Goal: Task Accomplishment & Management: Use online tool/utility

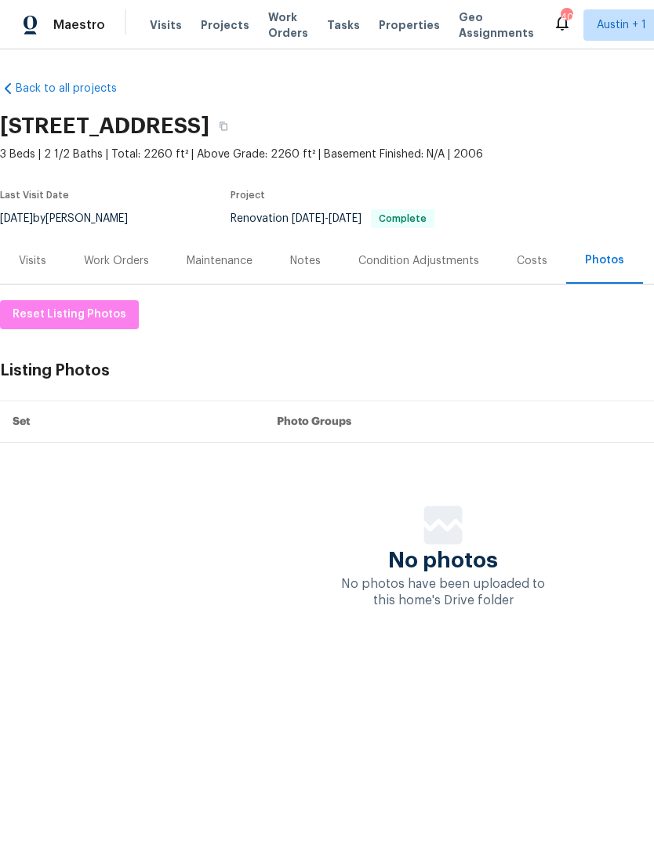
scroll to position [0, 232]
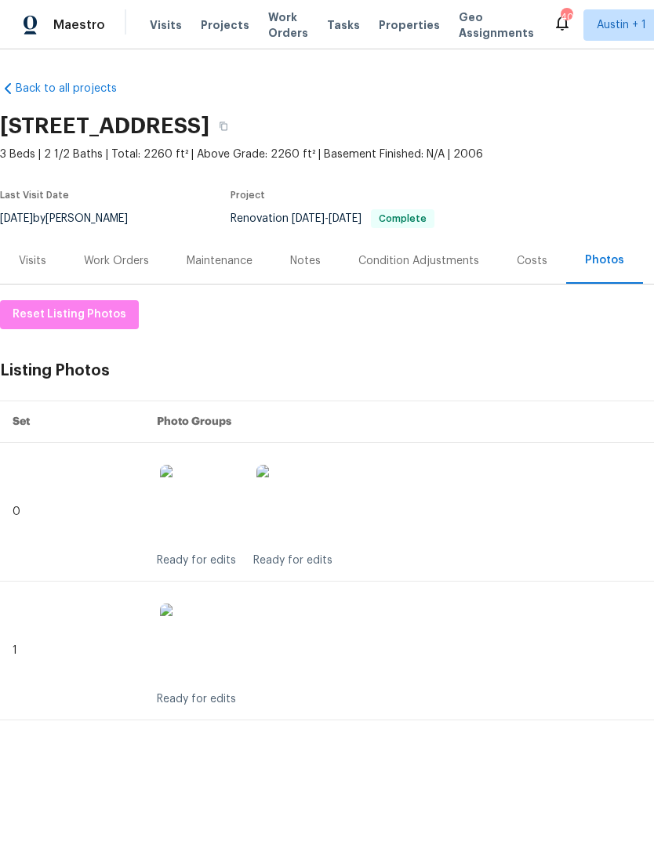
click at [407, 26] on span "Properties" at bounding box center [409, 25] width 61 height 16
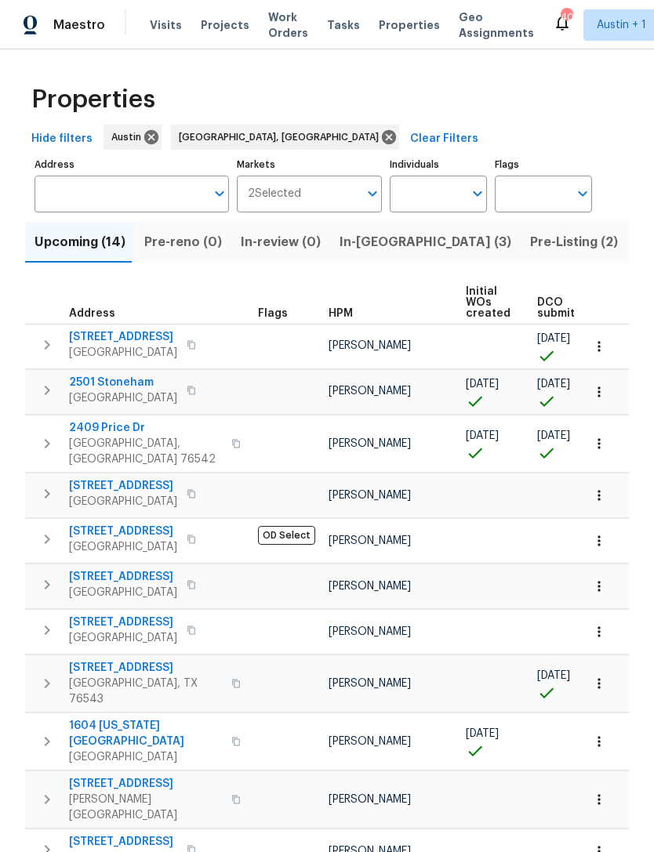
click at [530, 253] on span "Pre-Listing (2)" at bounding box center [574, 242] width 88 height 22
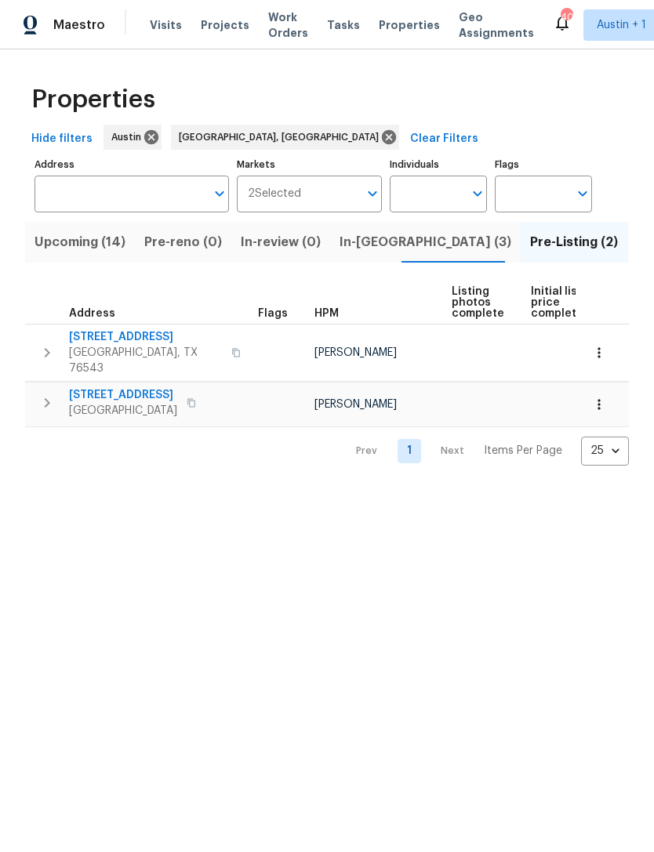
click at [349, 238] on span "In-reno (3)" at bounding box center [426, 242] width 172 height 22
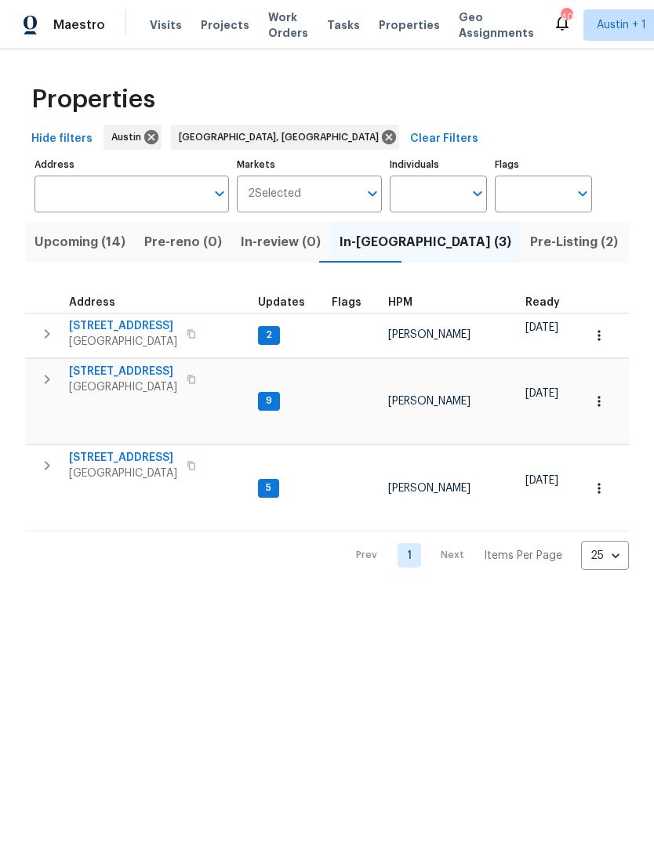
click at [74, 249] on span "Upcoming (14)" at bounding box center [80, 242] width 91 height 22
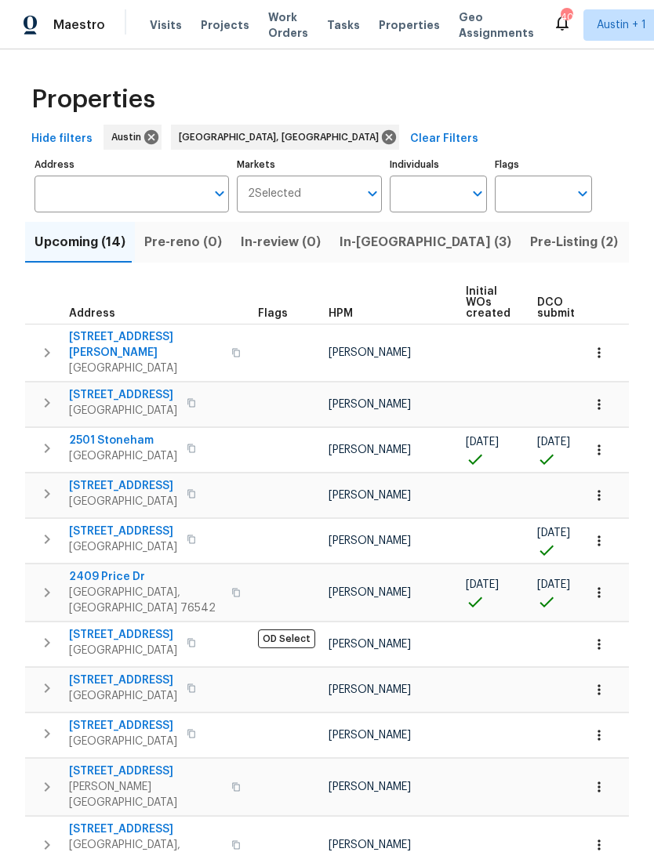
click at [52, 351] on icon "button" at bounding box center [47, 352] width 19 height 19
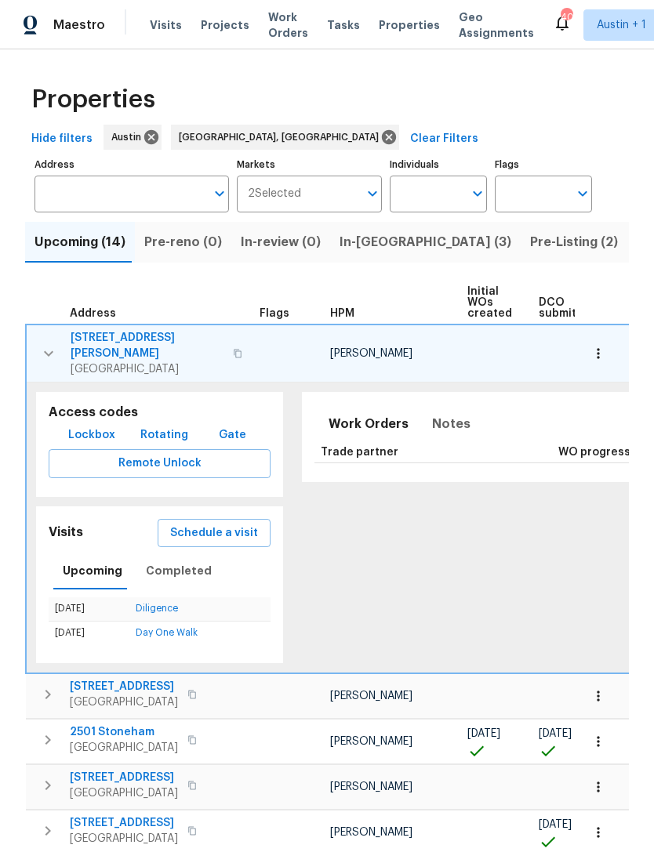
click at [97, 332] on span "[STREET_ADDRESS][PERSON_NAME]" at bounding box center [147, 345] width 153 height 31
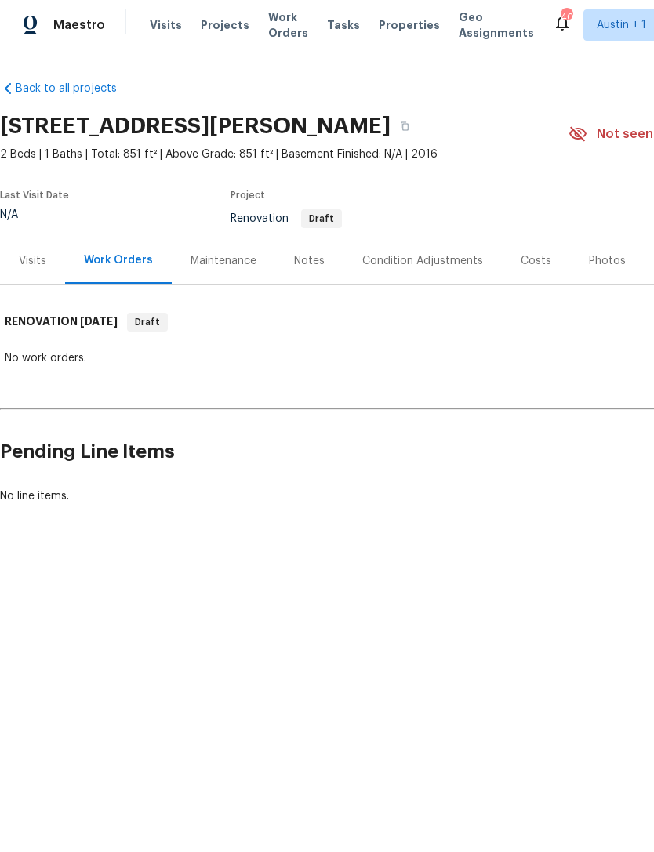
click at [38, 263] on div "Visits" at bounding box center [32, 261] width 27 height 16
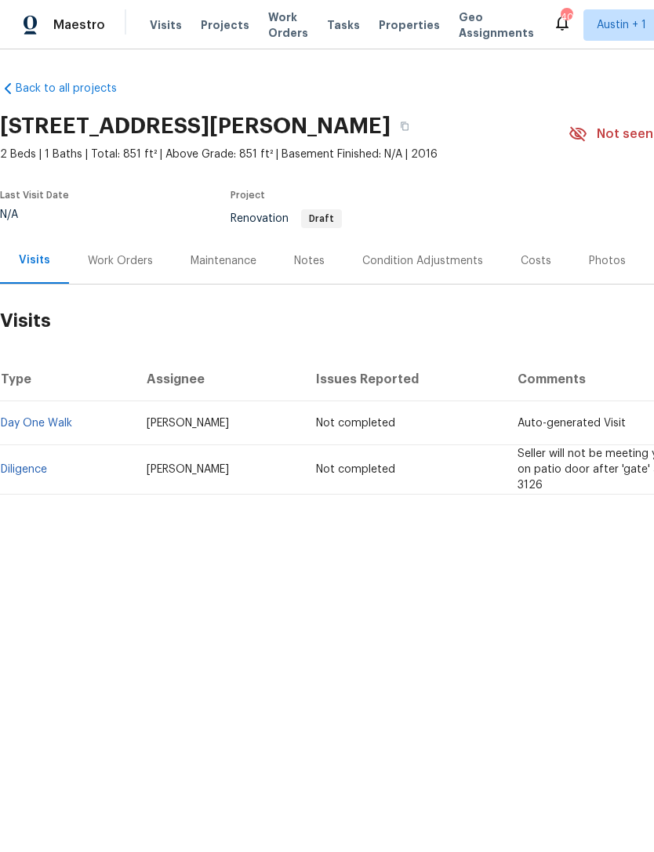
click at [38, 471] on link "Diligence" at bounding box center [24, 469] width 46 height 11
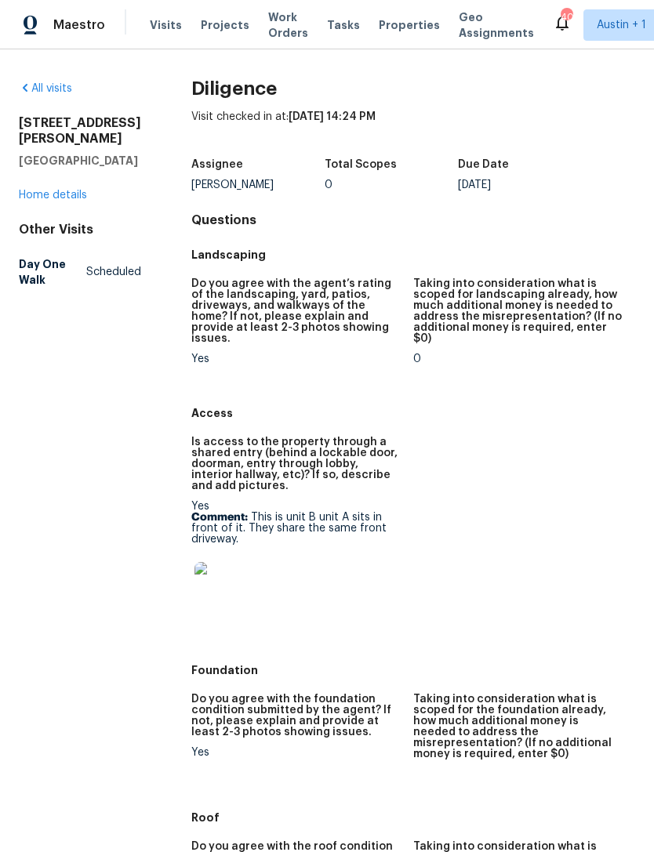
click at [205, 575] on img at bounding box center [219, 587] width 50 height 50
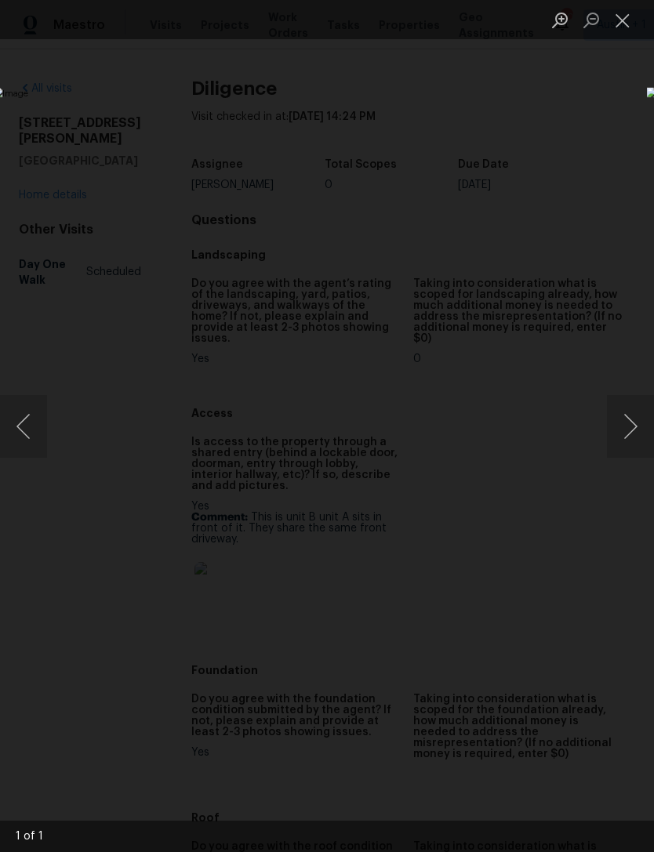
click at [638, 404] on button "Next image" at bounding box center [630, 426] width 47 height 63
click at [629, 410] on button "Next image" at bounding box center [630, 426] width 47 height 63
click at [616, 25] on button "Close lightbox" at bounding box center [622, 19] width 31 height 27
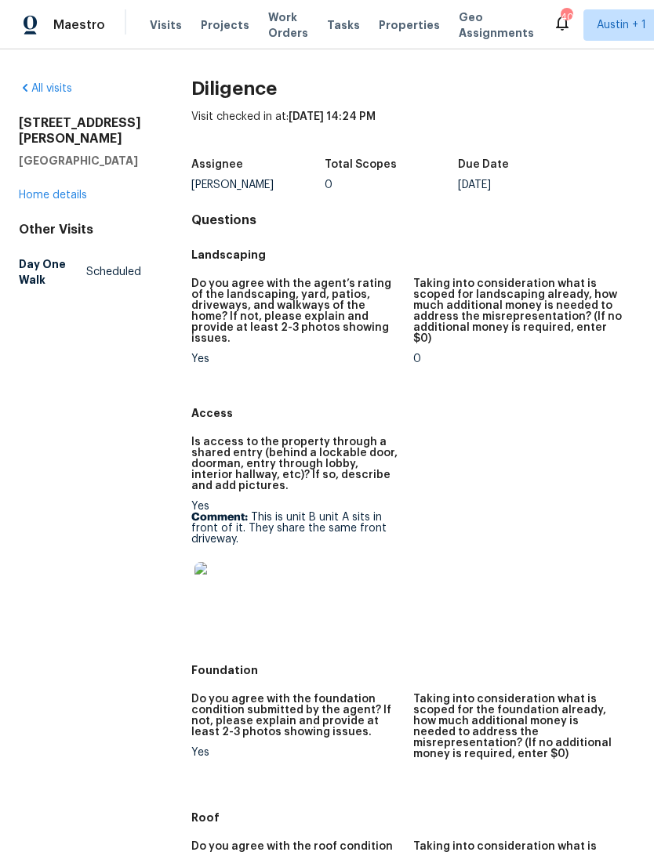
click at [402, 29] on span "Properties" at bounding box center [409, 25] width 61 height 16
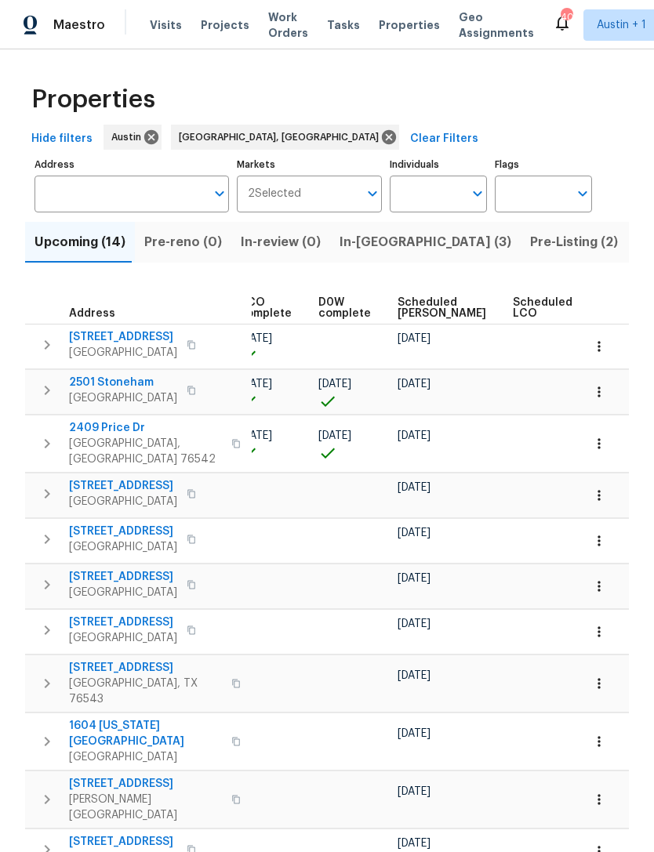
scroll to position [0, 380]
click at [403, 301] on span "Scheduled [PERSON_NAME]" at bounding box center [442, 308] width 89 height 22
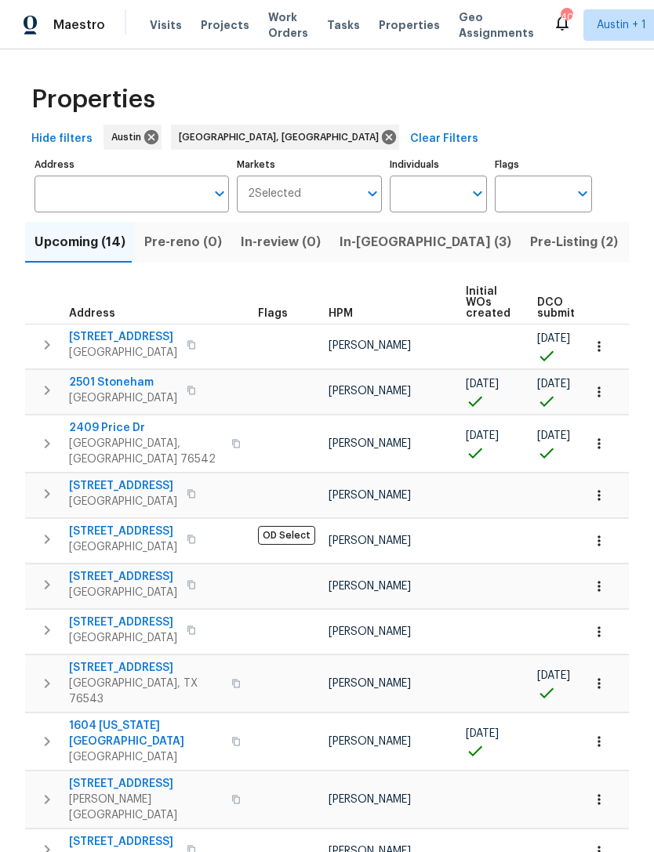
click at [44, 530] on icon "button" at bounding box center [47, 539] width 19 height 19
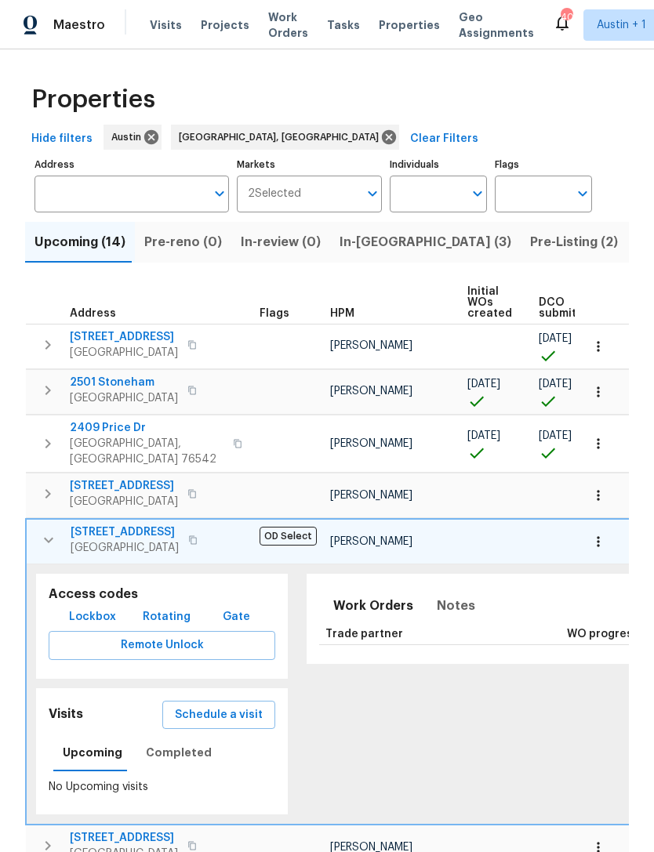
click at [103, 525] on span "[STREET_ADDRESS]" at bounding box center [125, 533] width 108 height 16
click at [45, 536] on icon "button" at bounding box center [48, 540] width 19 height 19
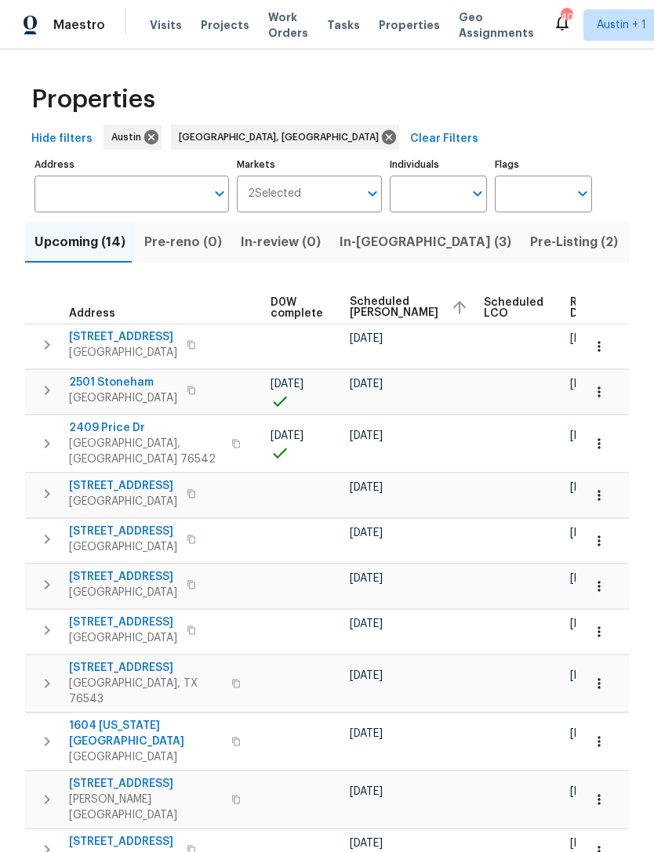
scroll to position [0, 428]
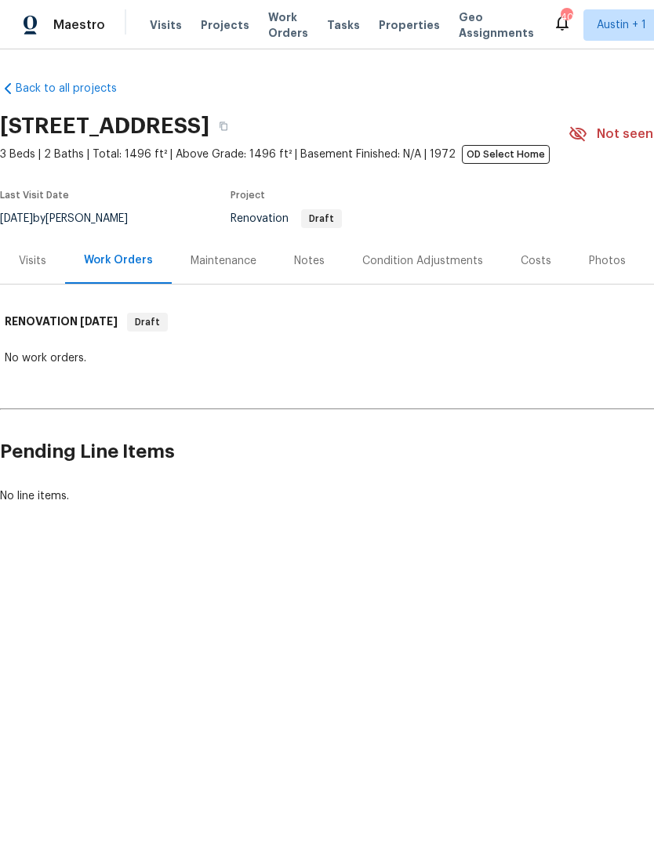
click at [36, 262] on div "Visits" at bounding box center [32, 261] width 27 height 16
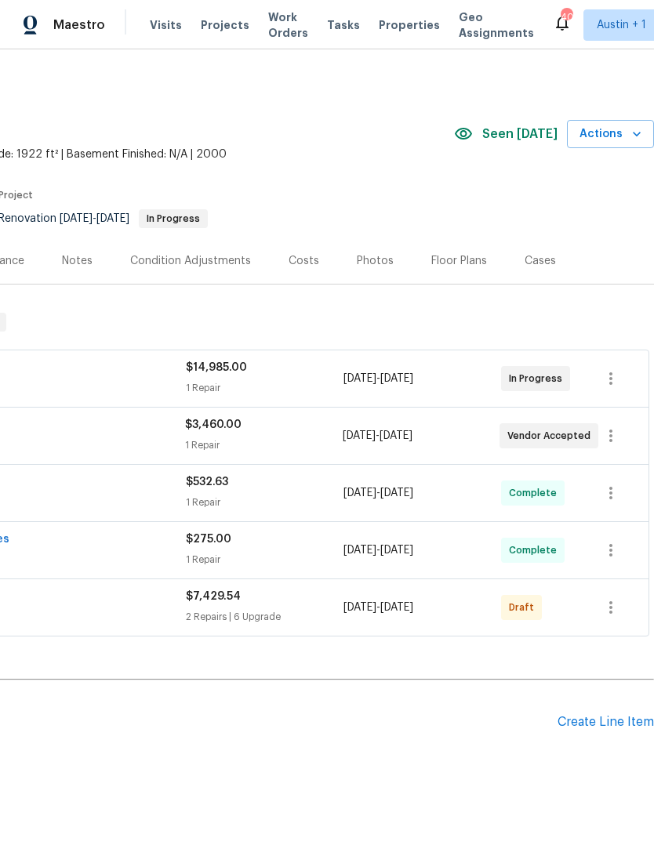
scroll to position [0, 232]
click at [613, 606] on icon "button" at bounding box center [610, 607] width 19 height 19
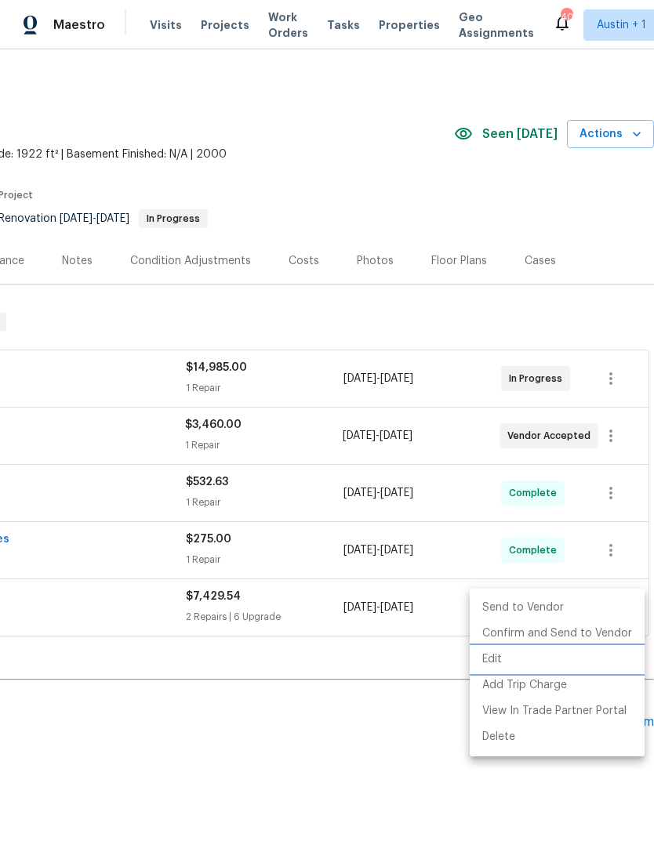
click at [498, 656] on li "Edit" at bounding box center [557, 660] width 175 height 26
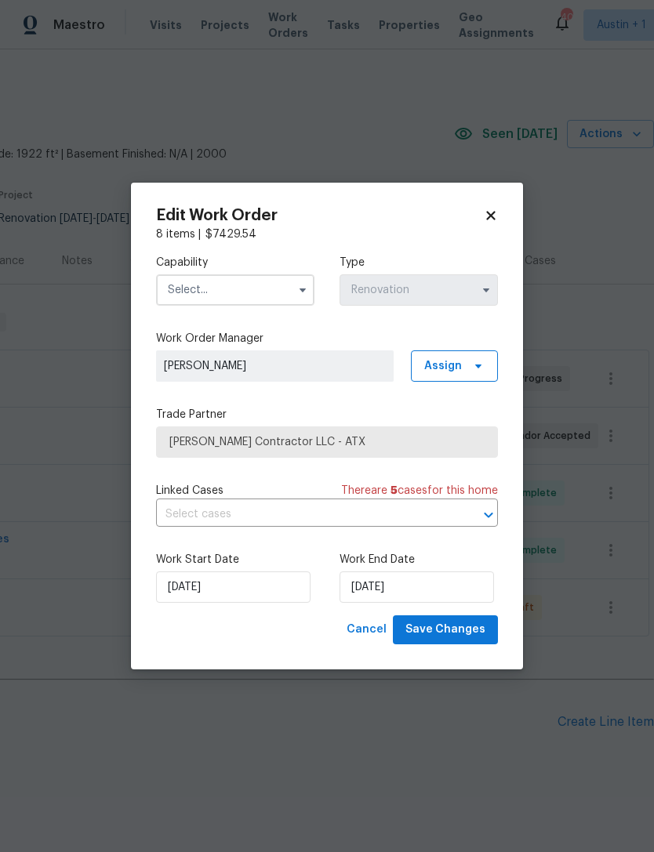
click at [189, 443] on span "Mario Suarez Contractor LLC - ATX" at bounding box center [326, 442] width 315 height 16
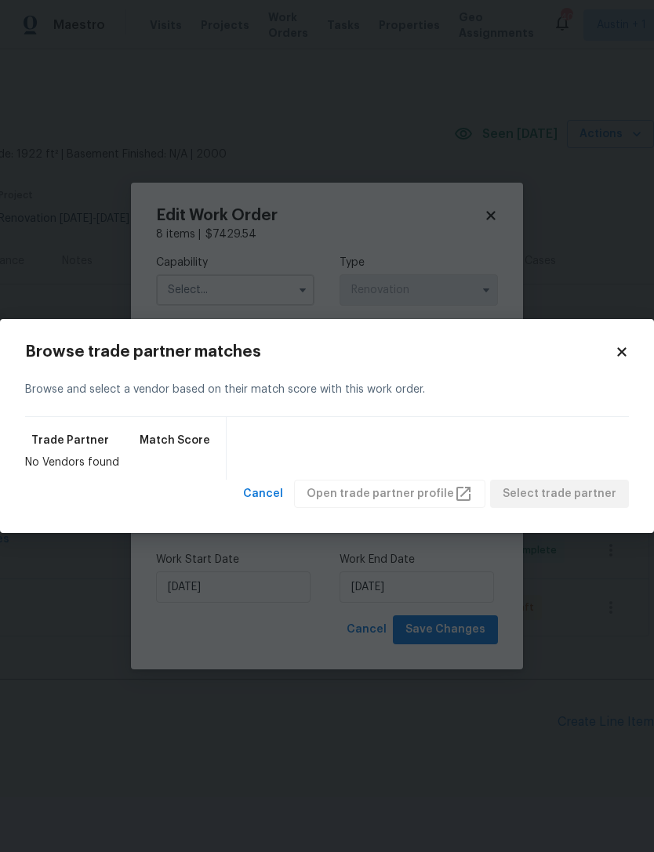
click at [624, 353] on icon at bounding box center [621, 351] width 9 height 9
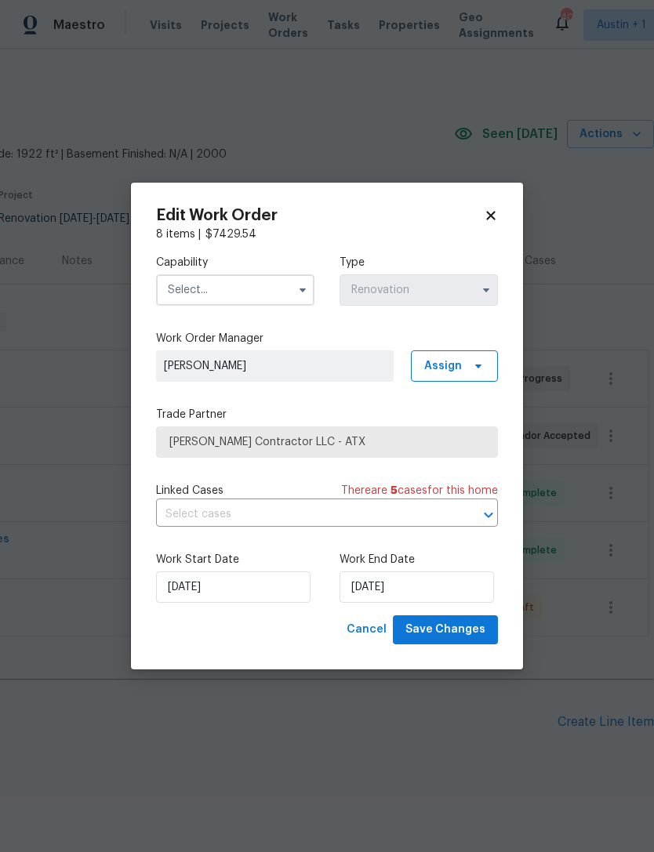
click at [187, 285] on input "text" at bounding box center [235, 289] width 158 height 31
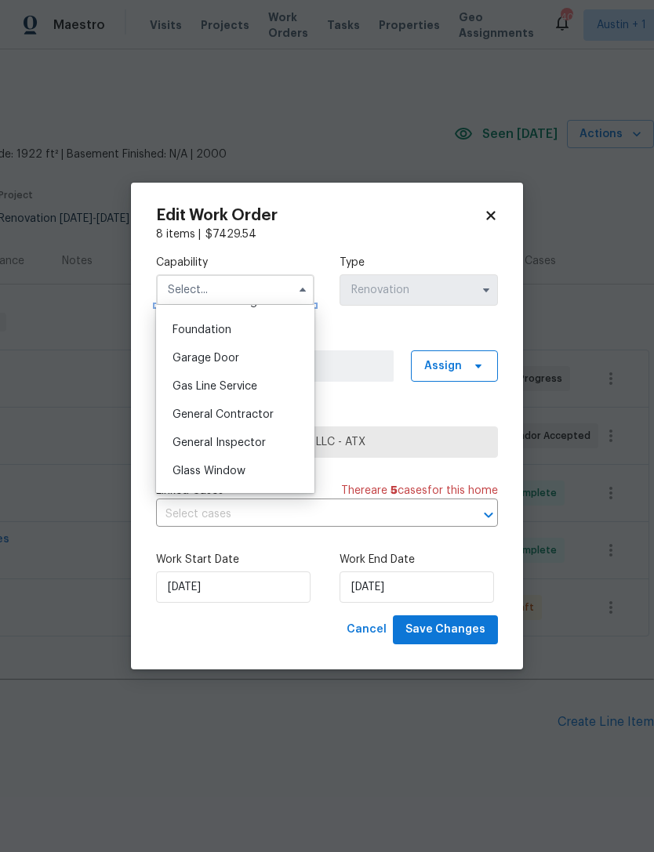
scroll to position [660, 0]
click at [194, 417] on span "General Contractor" at bounding box center [223, 413] width 101 height 11
type input "General Contractor"
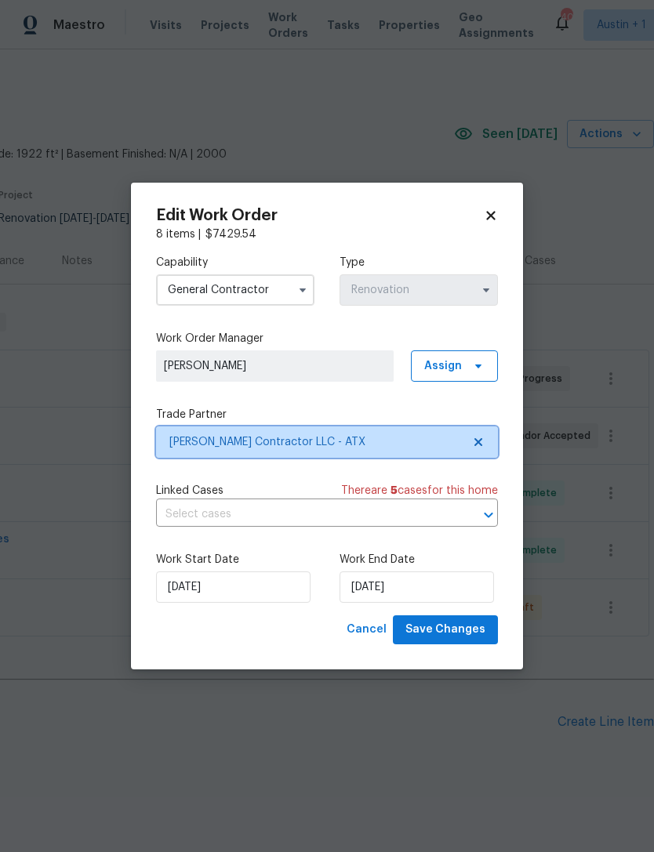
click at [190, 443] on span "Mario Suarez Contractor LLC - ATX" at bounding box center [315, 442] width 293 height 16
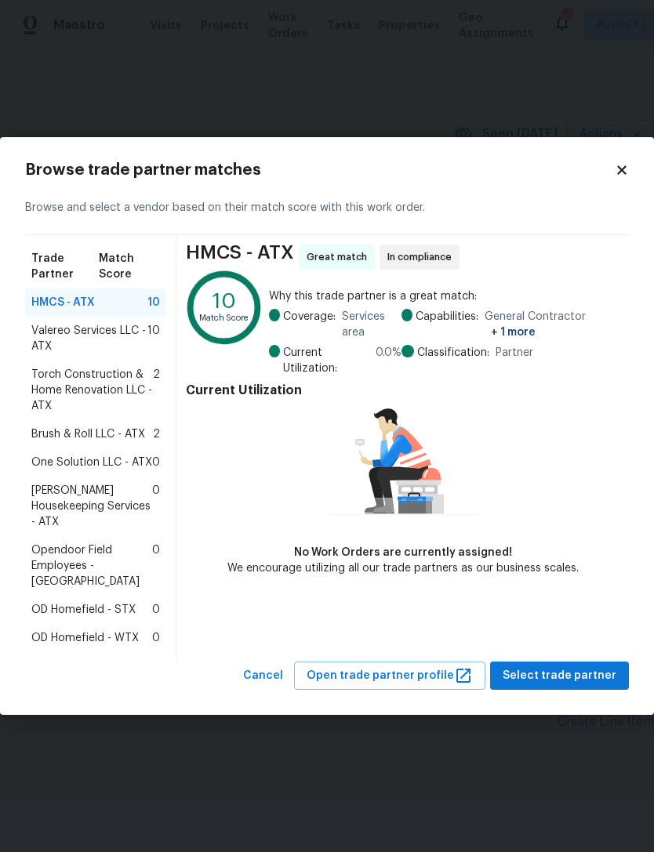
click at [48, 408] on span "Torch Construction & Home Renovation LLC - ATX" at bounding box center [92, 390] width 122 height 47
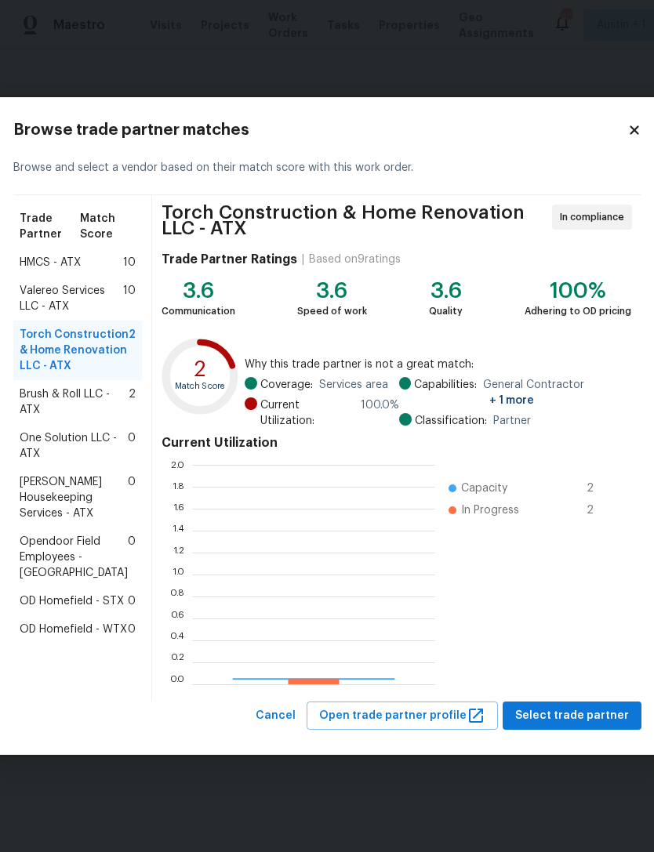
scroll to position [220, 243]
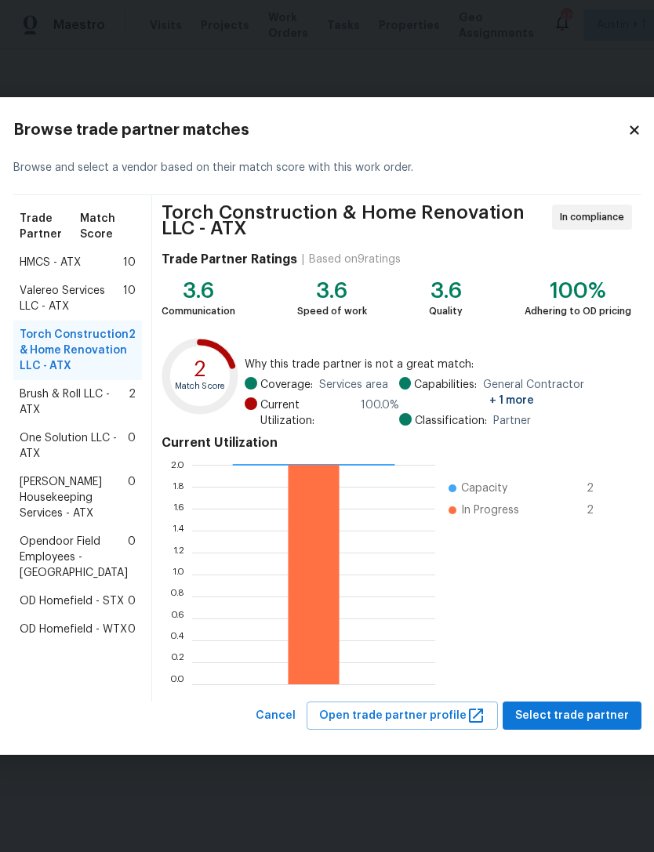
click at [51, 418] on span "Brush & Roll LLC - ATX" at bounding box center [74, 402] width 109 height 31
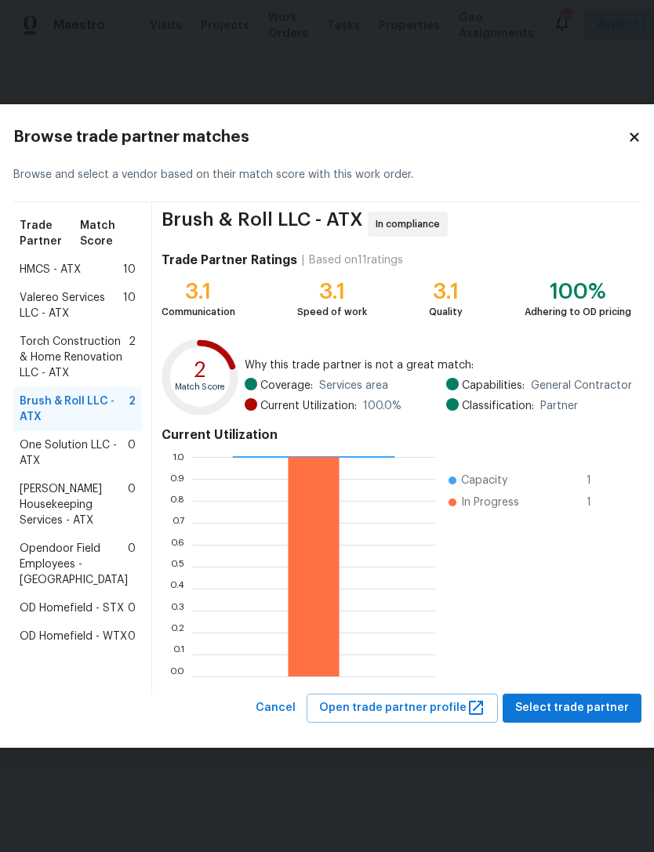
click at [53, 469] on span "One Solution LLC - ATX" at bounding box center [74, 453] width 108 height 31
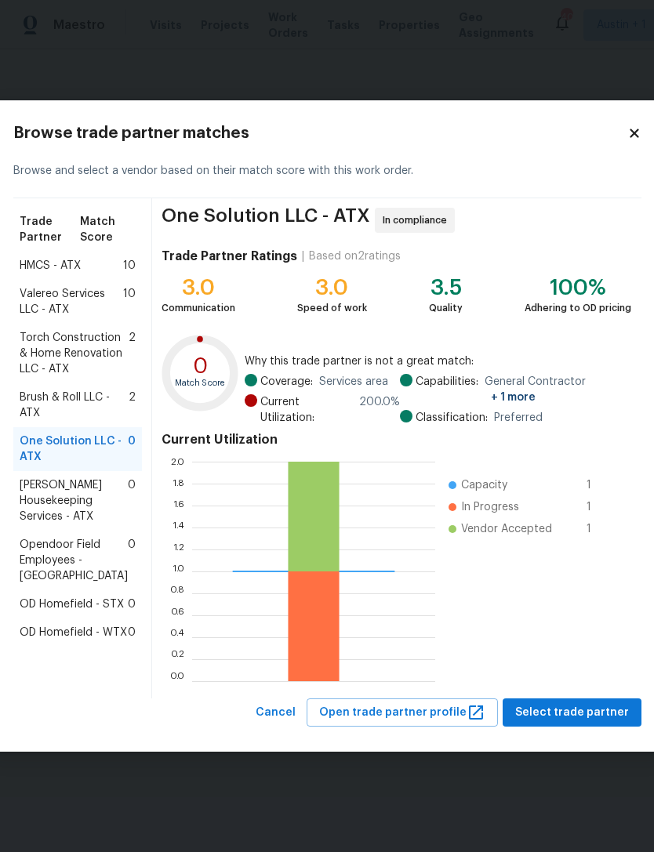
click at [53, 525] on span "Arelis Housekeeping Services - ATX" at bounding box center [74, 501] width 108 height 47
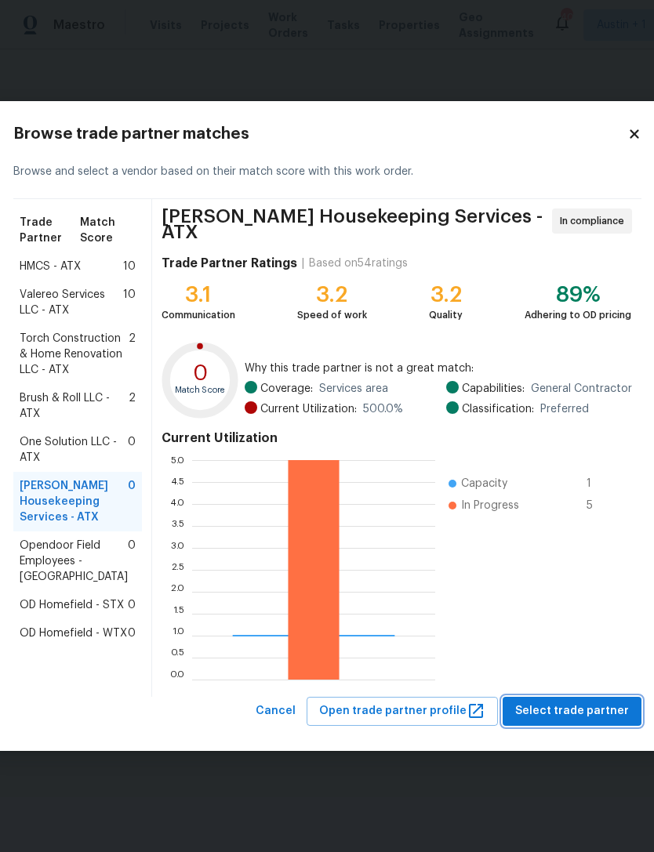
click at [594, 721] on span "Select trade partner" at bounding box center [572, 712] width 114 height 20
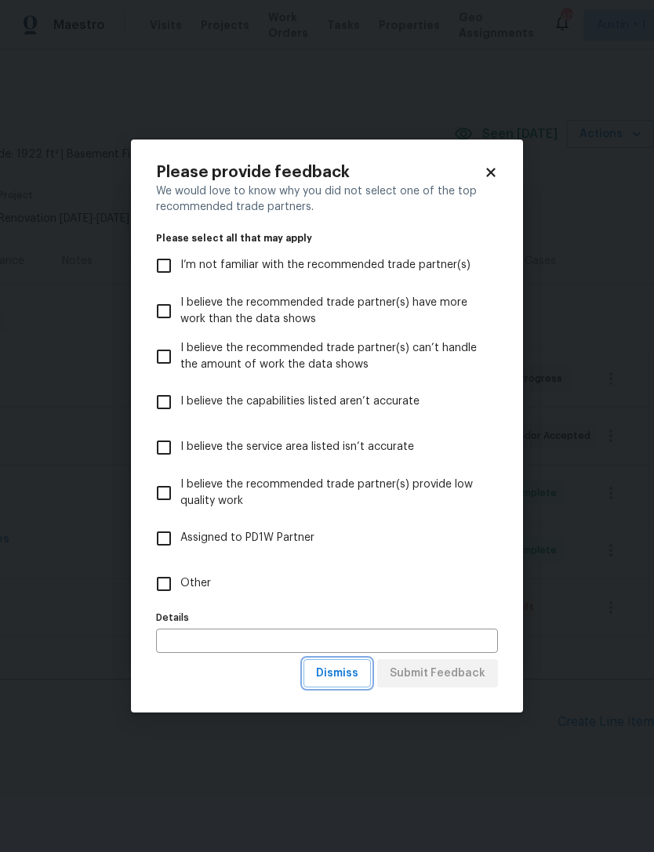
click at [357, 671] on span "Dismiss" at bounding box center [337, 674] width 42 height 20
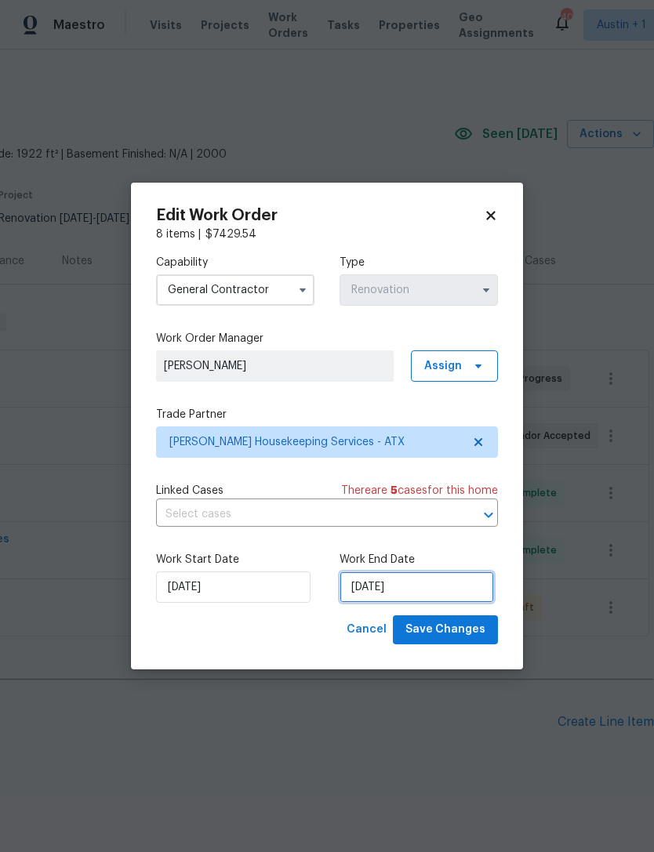
click at [438, 587] on input "10/3/2025" at bounding box center [417, 587] width 154 height 31
select select "9"
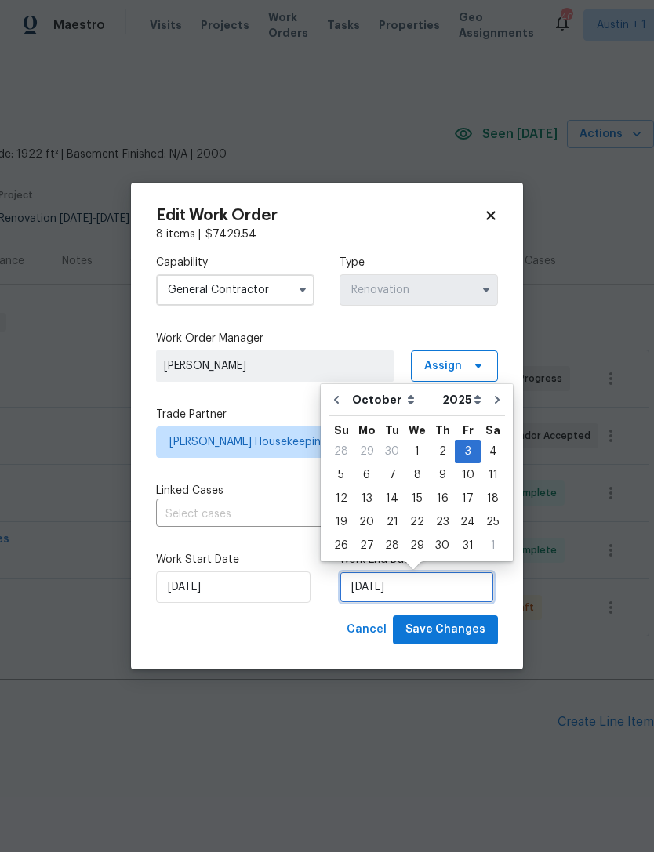
scroll to position [28, 0]
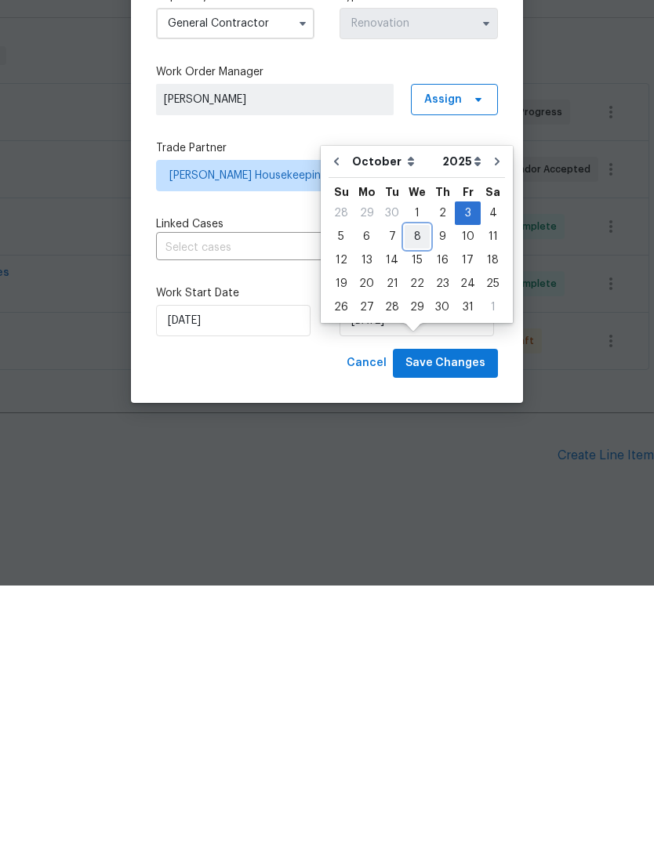
click at [416, 492] on div "8" at bounding box center [417, 503] width 25 height 22
type input "10/8/2025"
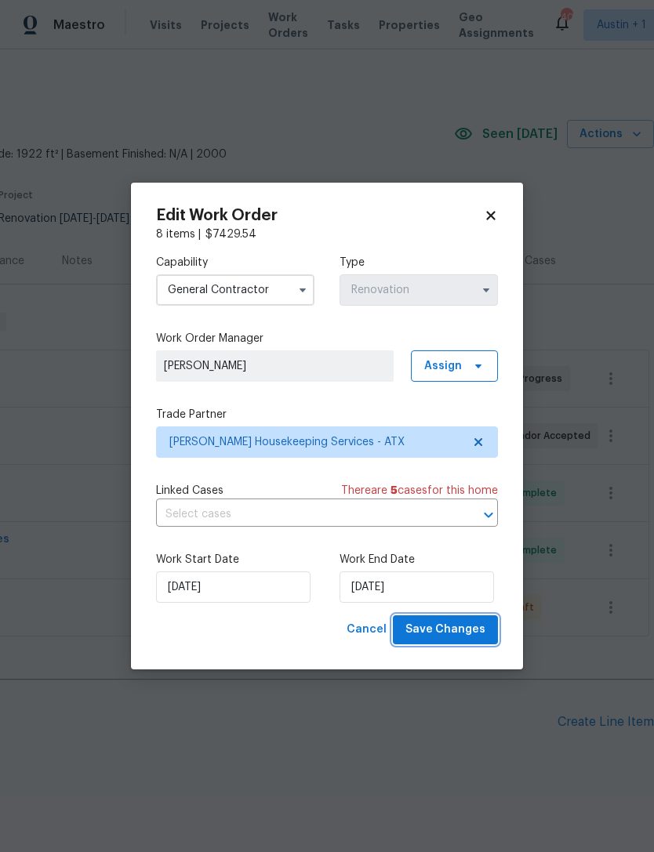
click at [466, 630] on span "Save Changes" at bounding box center [445, 630] width 80 height 20
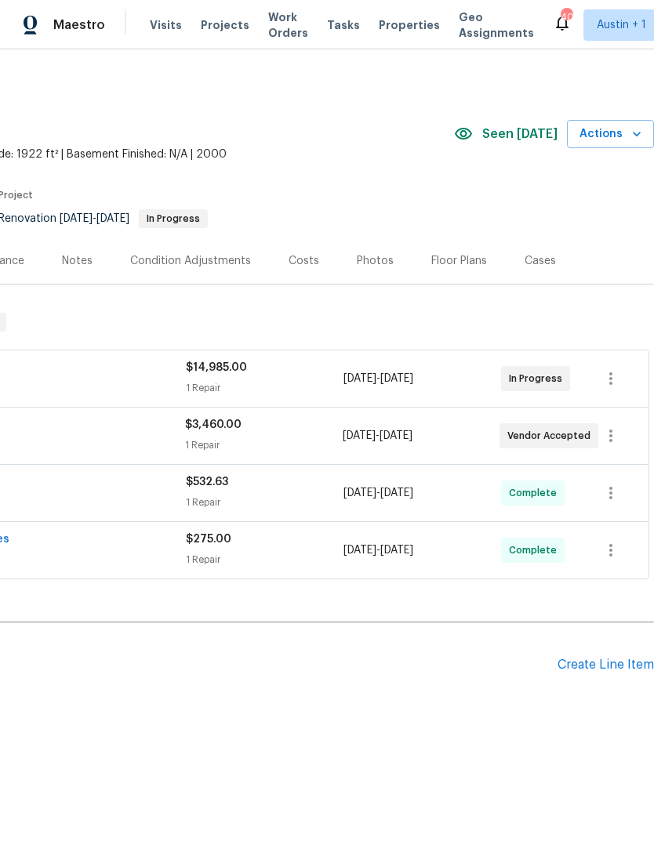
scroll to position [0, 0]
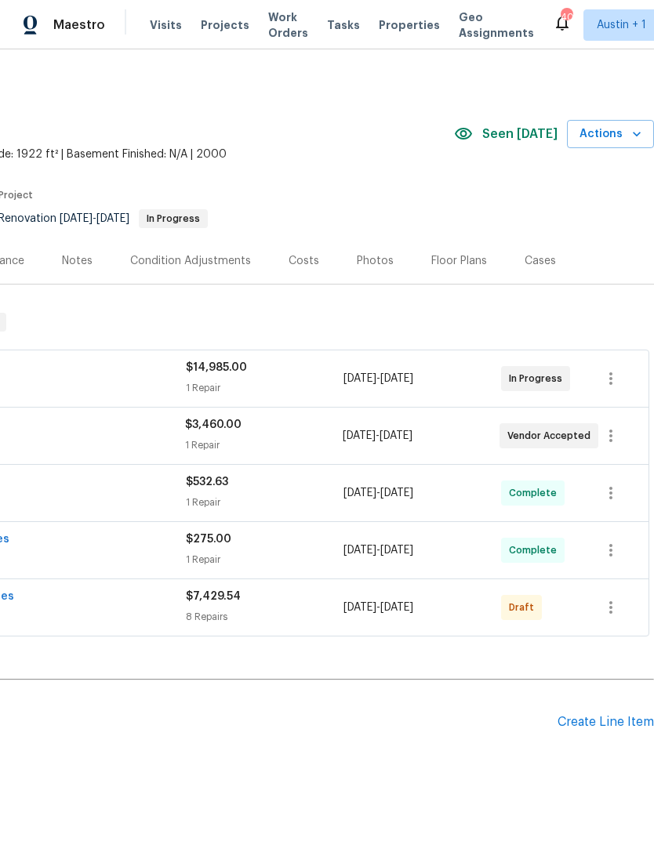
scroll to position [0, 232]
click at [602, 725] on div "Create Line Item" at bounding box center [606, 722] width 96 height 15
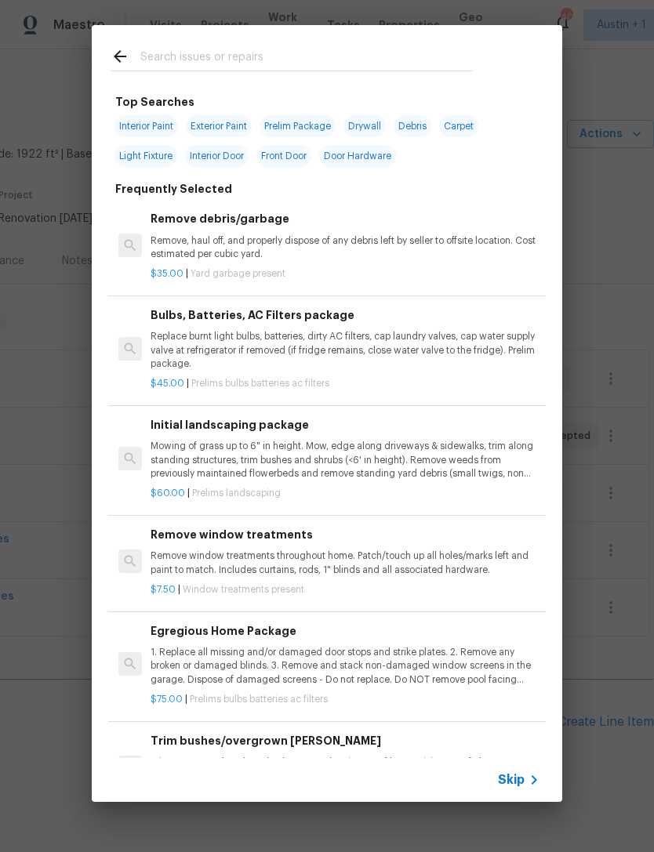
click at [173, 54] on input "text" at bounding box center [306, 59] width 332 height 24
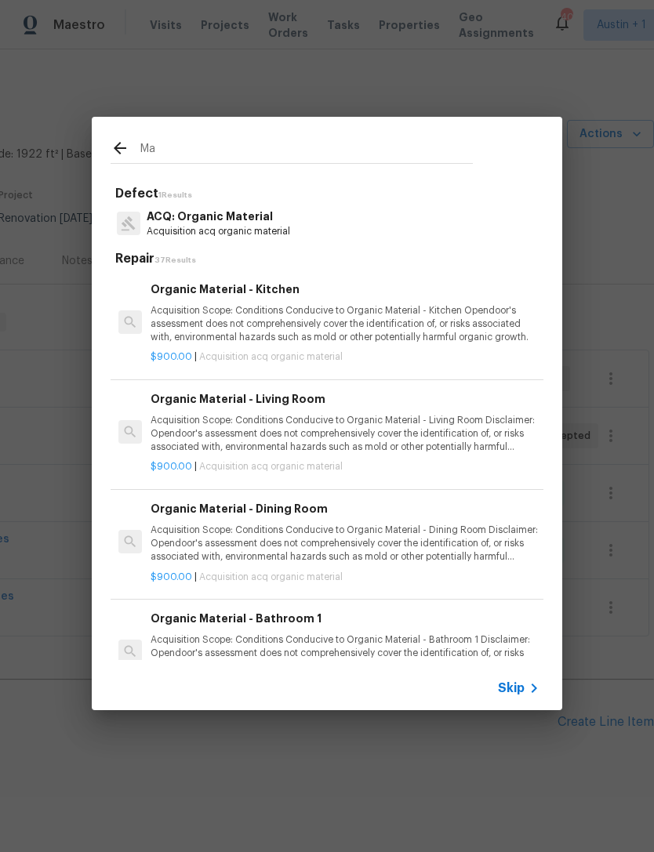
type input "M"
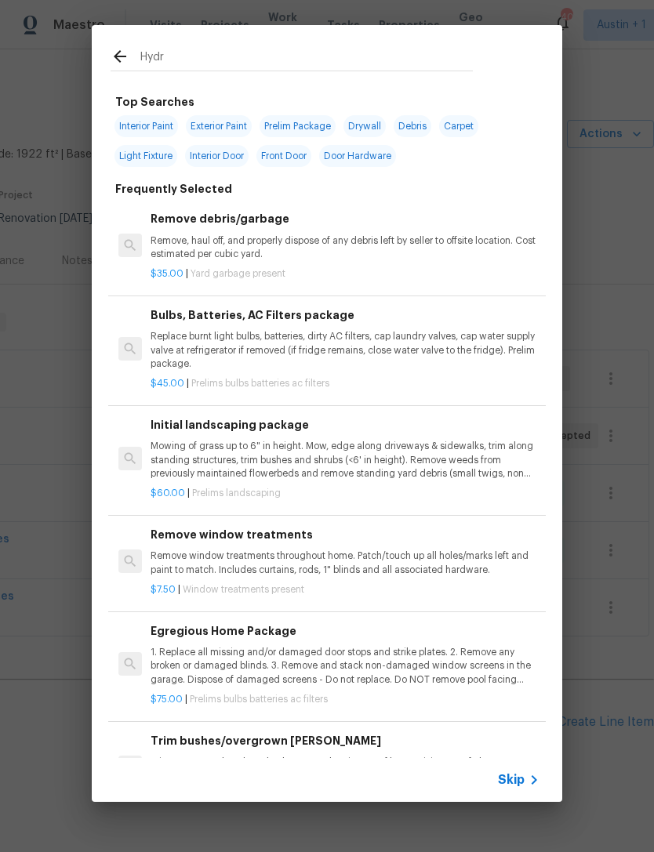
type input "Hydro"
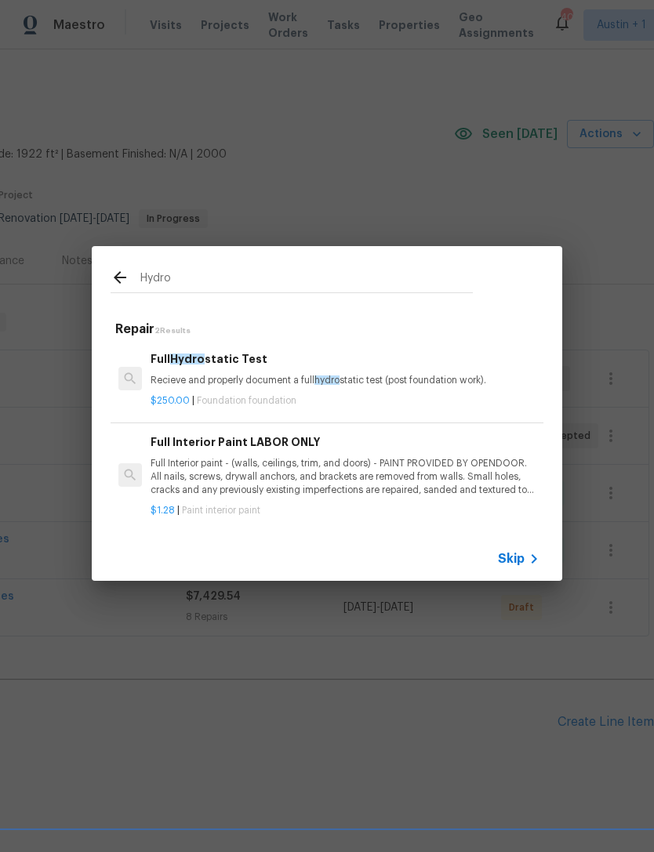
click at [176, 371] on div "Full Hydro static Test Recieve and properly document a full hydro static test (…" at bounding box center [345, 370] width 389 height 38
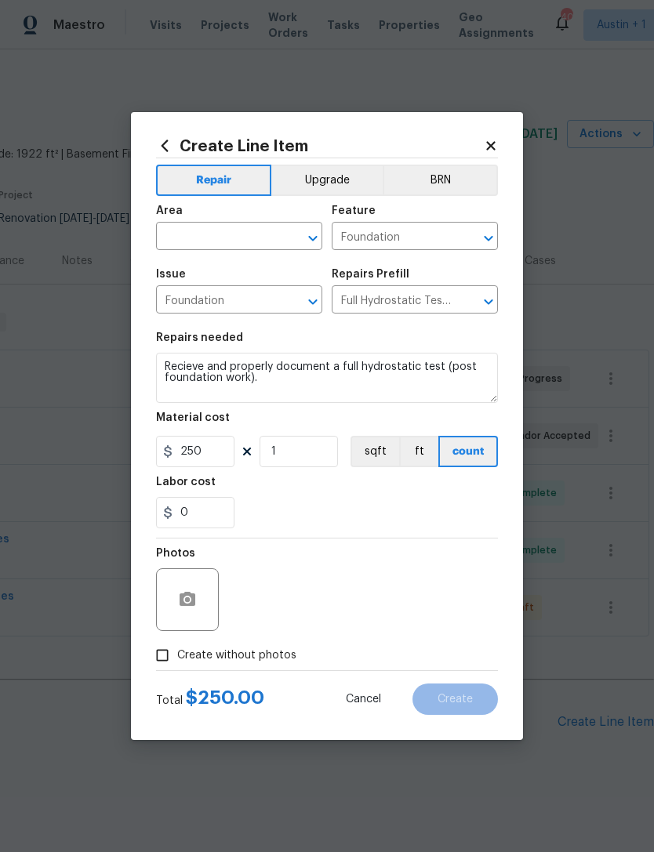
click at [175, 240] on input "text" at bounding box center [217, 238] width 122 height 24
click at [187, 270] on li "Plumbing" at bounding box center [239, 273] width 166 height 26
type input "Plumbing"
click at [481, 531] on section "Repairs needed Recieve and properly document a full hydrostatic test (post foun…" at bounding box center [327, 430] width 342 height 215
click at [161, 652] on input "Create without photos" at bounding box center [162, 656] width 30 height 30
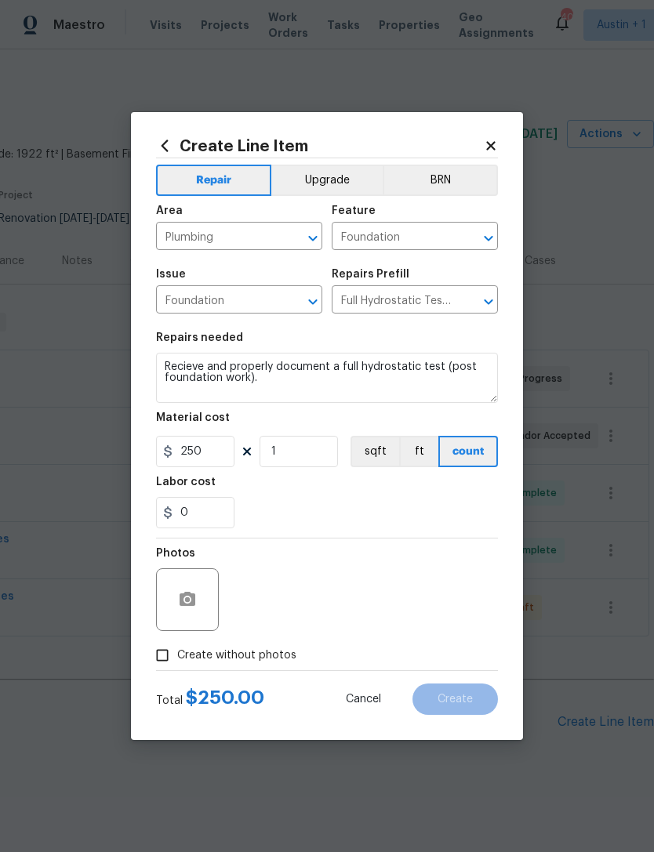
checkbox input "true"
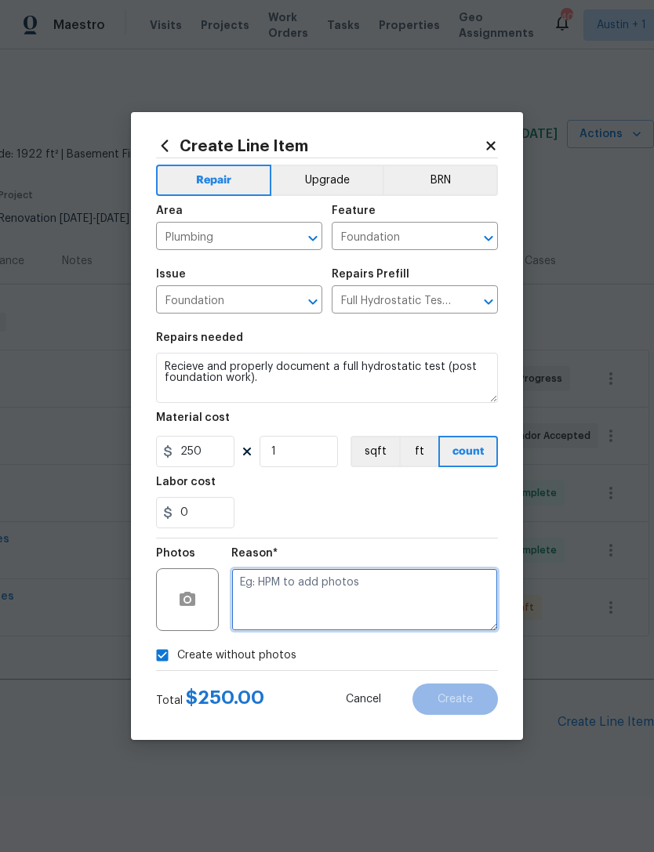
click at [455, 612] on textarea at bounding box center [364, 600] width 267 height 63
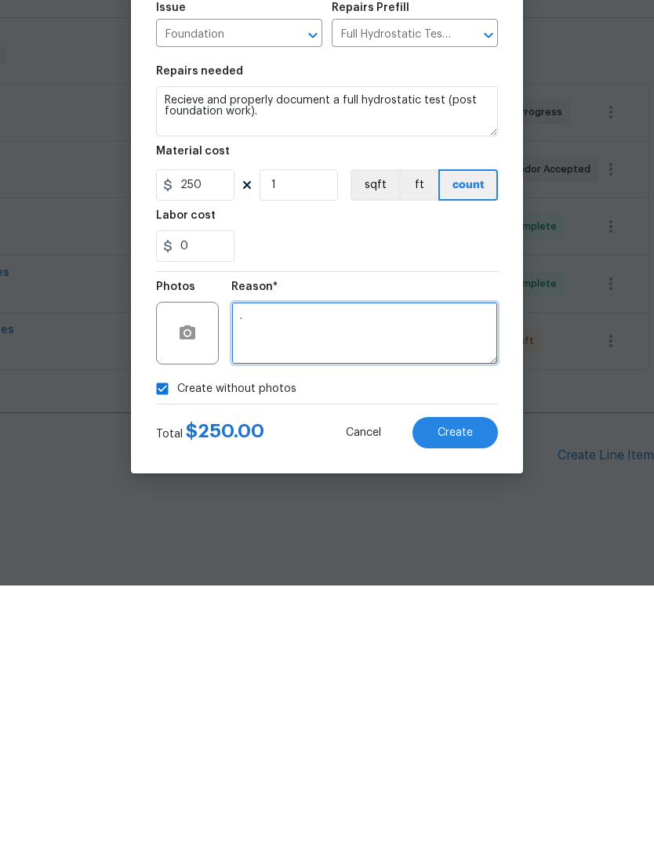
type textarea "."
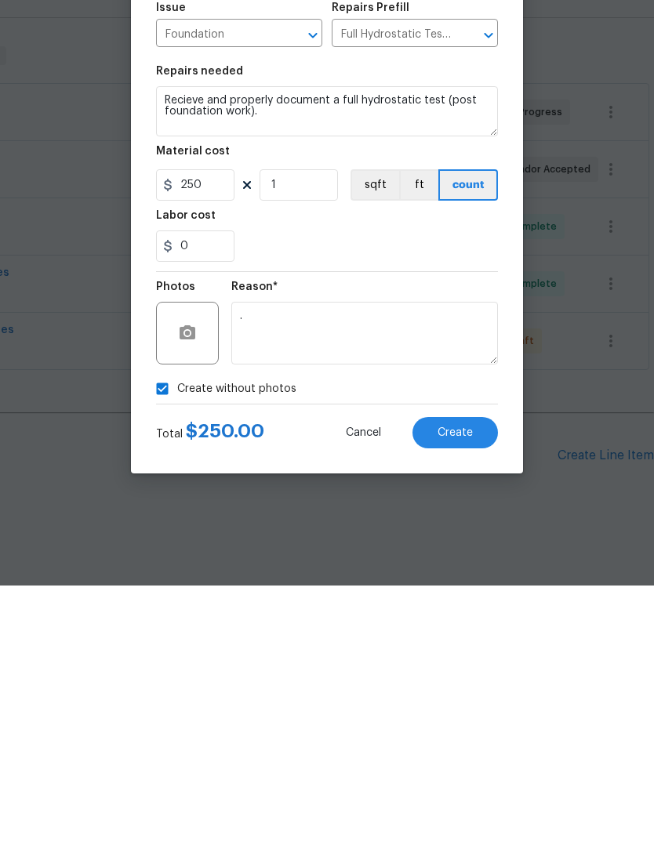
click at [479, 684] on button "Create" at bounding box center [454, 699] width 85 height 31
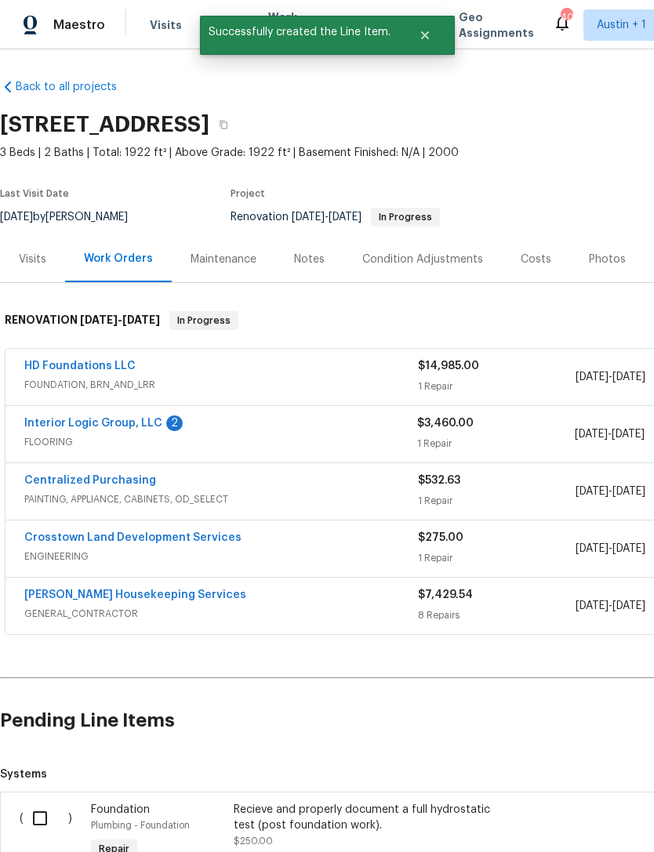
scroll to position [2, 0]
click at [46, 802] on input "checkbox" at bounding box center [46, 818] width 45 height 33
checkbox input "true"
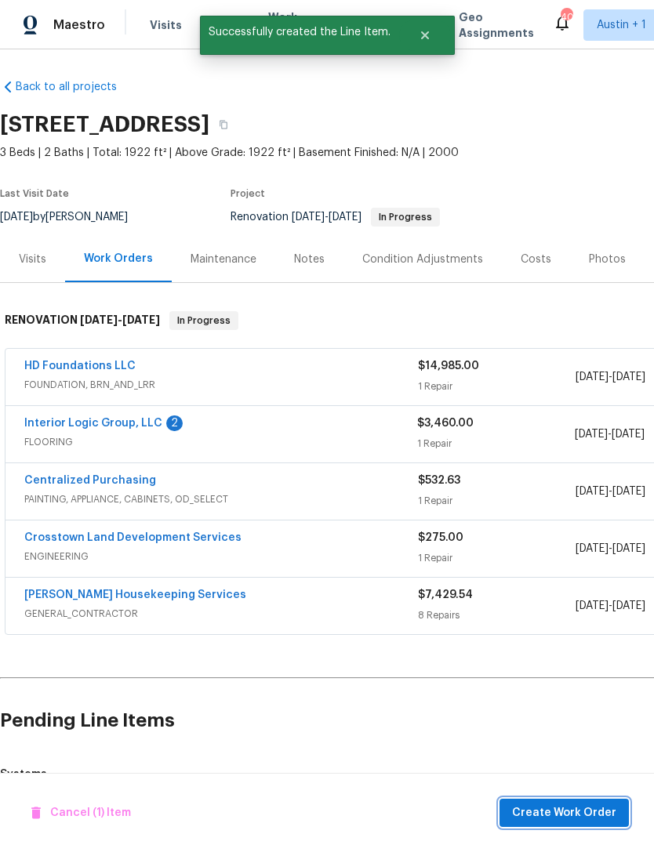
click at [579, 811] on span "Create Work Order" at bounding box center [564, 814] width 104 height 20
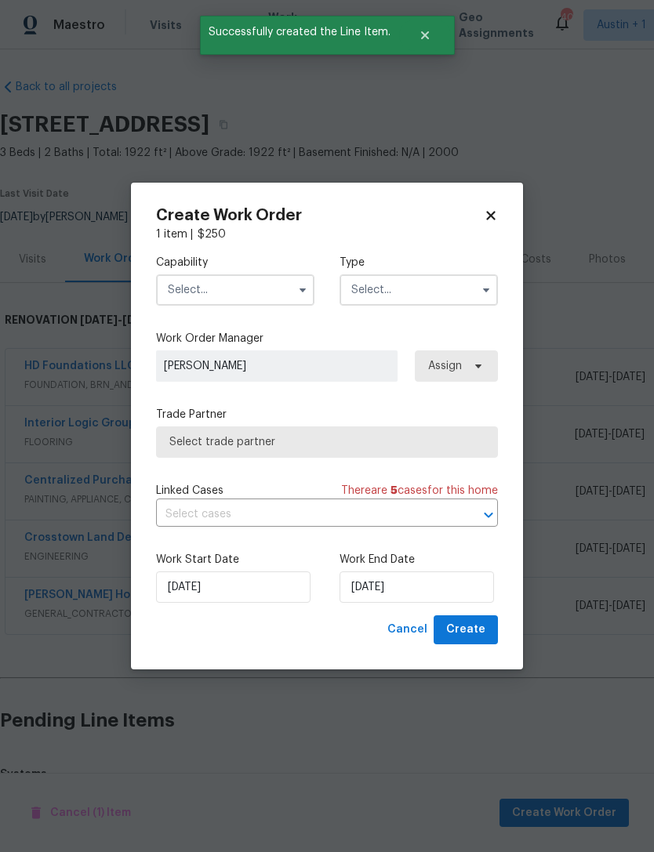
click at [184, 284] on input "text" at bounding box center [235, 289] width 158 height 31
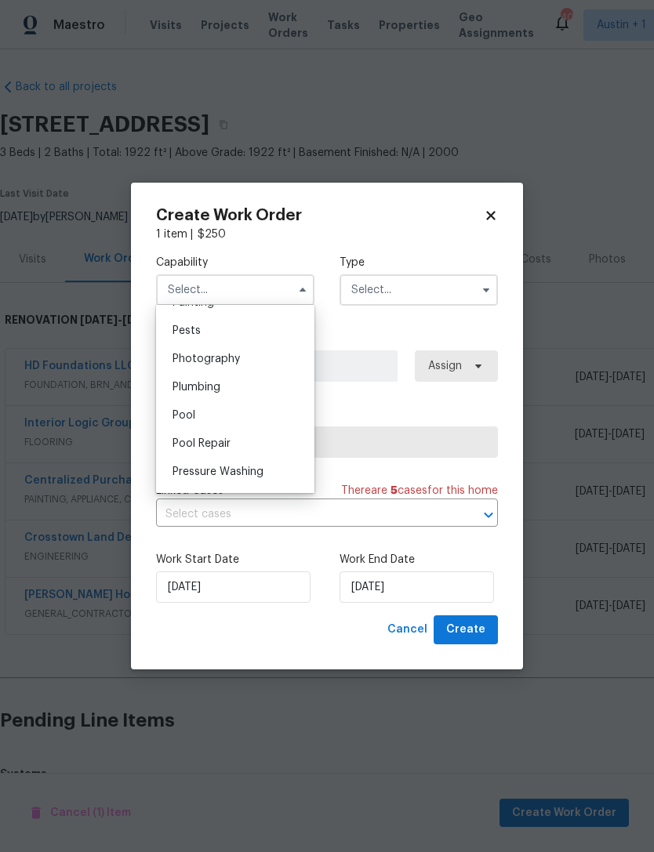
scroll to position [1343, 0]
click at [191, 377] on span "Plumbing" at bounding box center [197, 382] width 48 height 11
type input "Plumbing"
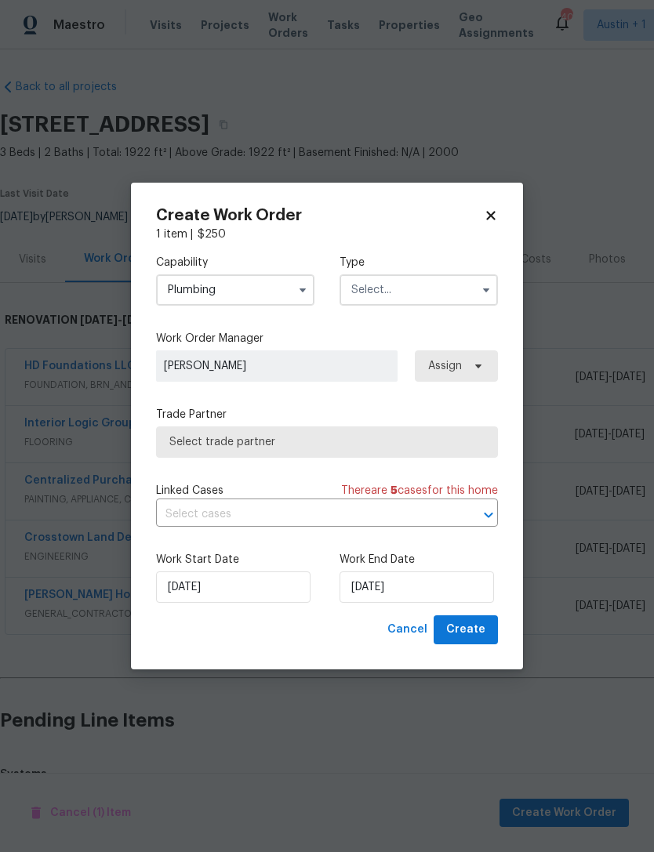
click at [463, 285] on input "text" at bounding box center [419, 289] width 158 height 31
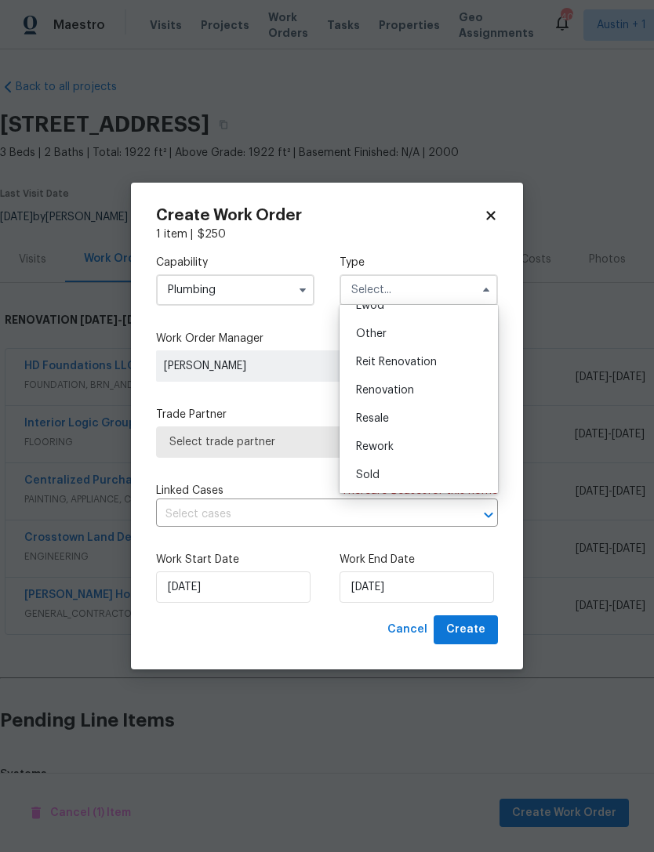
scroll to position [187, 0]
click at [450, 387] on div "Renovation" at bounding box center [418, 390] width 151 height 28
type input "Renovation"
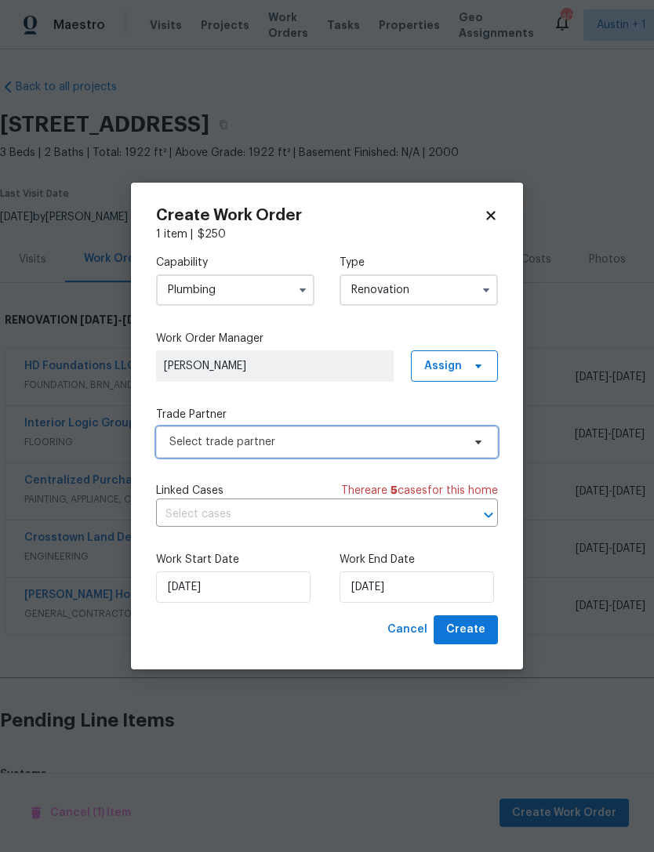
click at [452, 438] on span "Select trade partner" at bounding box center [315, 442] width 293 height 16
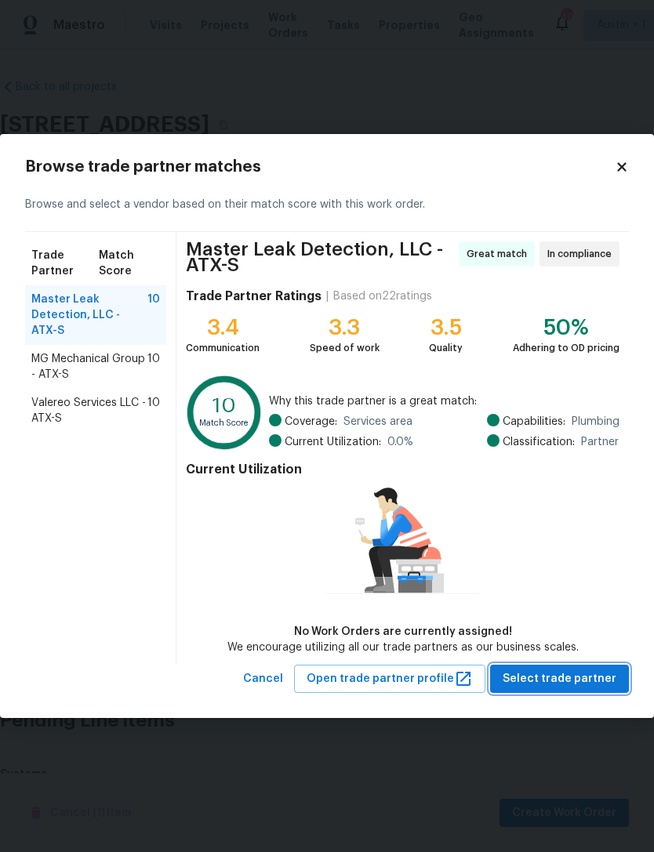
click at [601, 678] on span "Select trade partner" at bounding box center [560, 680] width 114 height 20
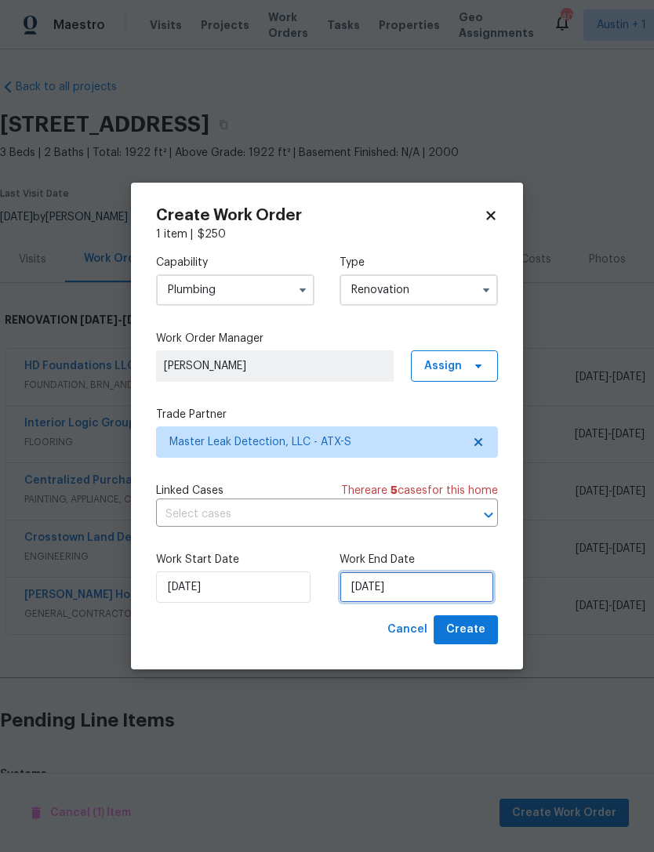
click at [458, 590] on input "9/30/2025" at bounding box center [417, 587] width 154 height 31
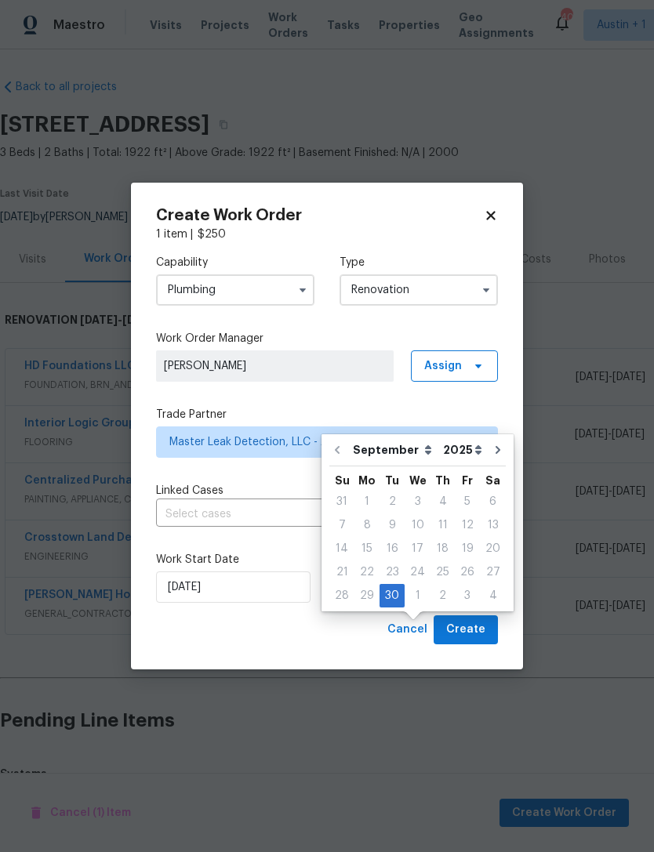
scroll to position [50, 0]
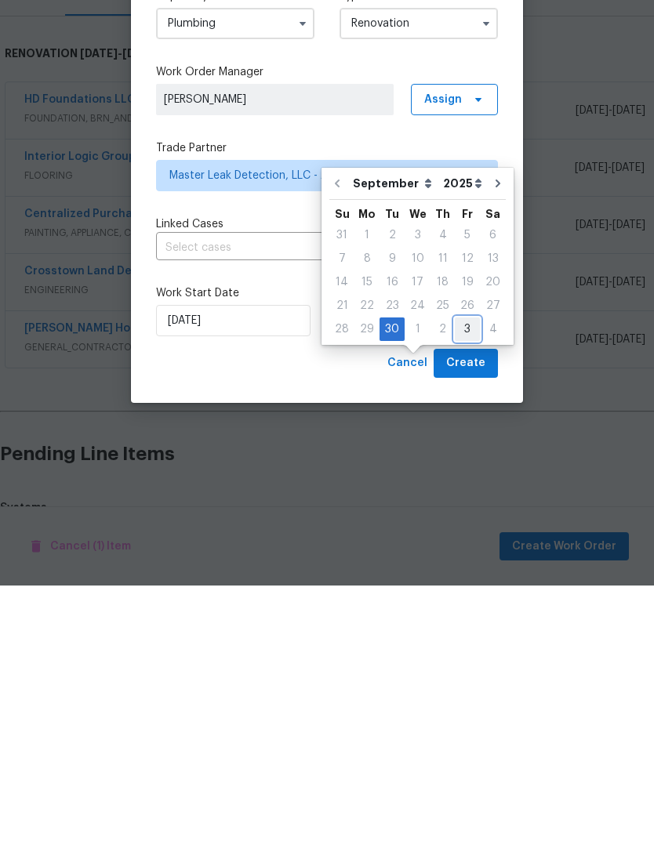
click at [462, 585] on div "3" at bounding box center [467, 596] width 25 height 22
type input "10/3/2025"
select select "9"
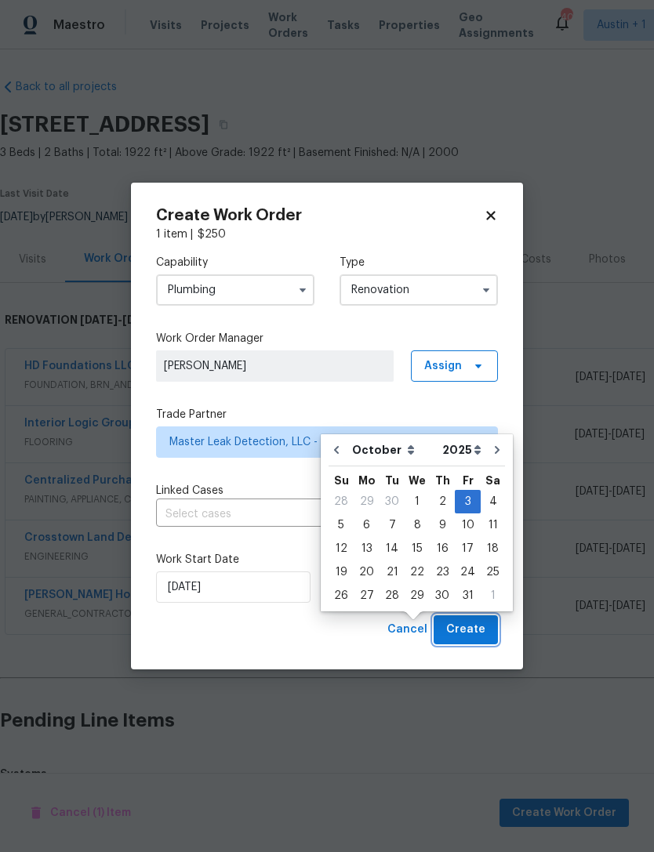
click at [477, 632] on span "Create" at bounding box center [465, 630] width 39 height 20
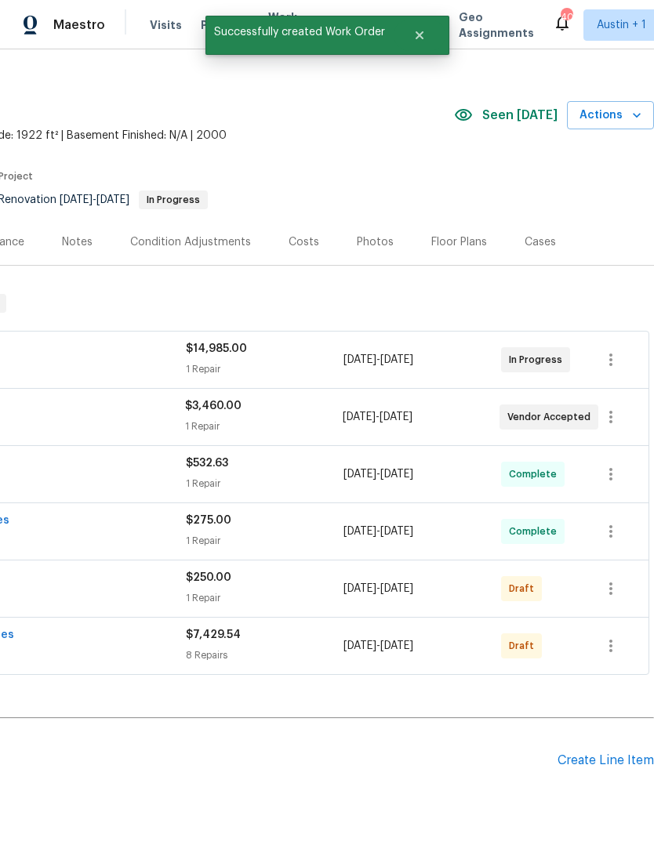
scroll to position [19, 232]
click at [618, 580] on icon "button" at bounding box center [610, 589] width 19 height 19
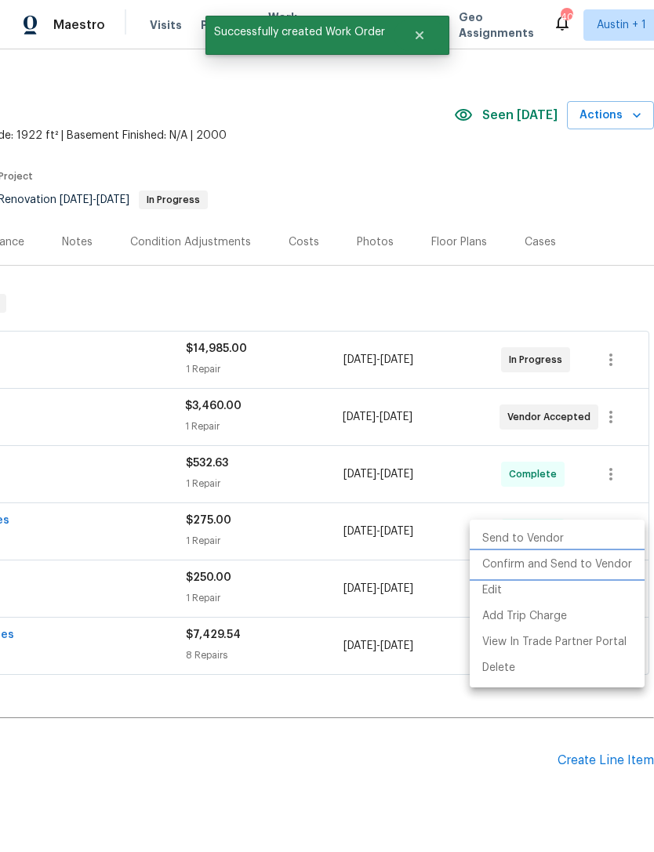
click at [612, 564] on li "Confirm and Send to Vendor" at bounding box center [557, 565] width 175 height 26
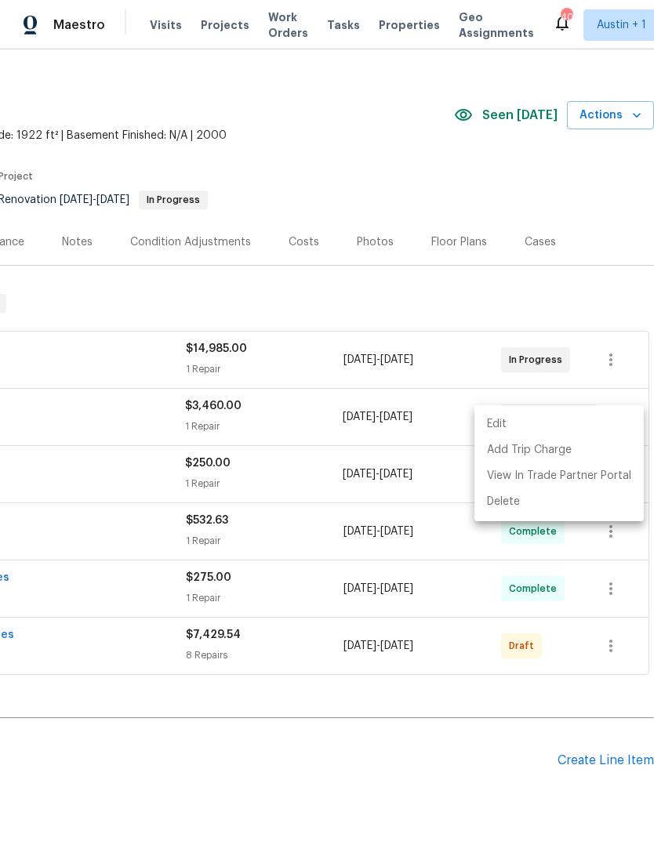
click at [133, 247] on div at bounding box center [327, 426] width 654 height 852
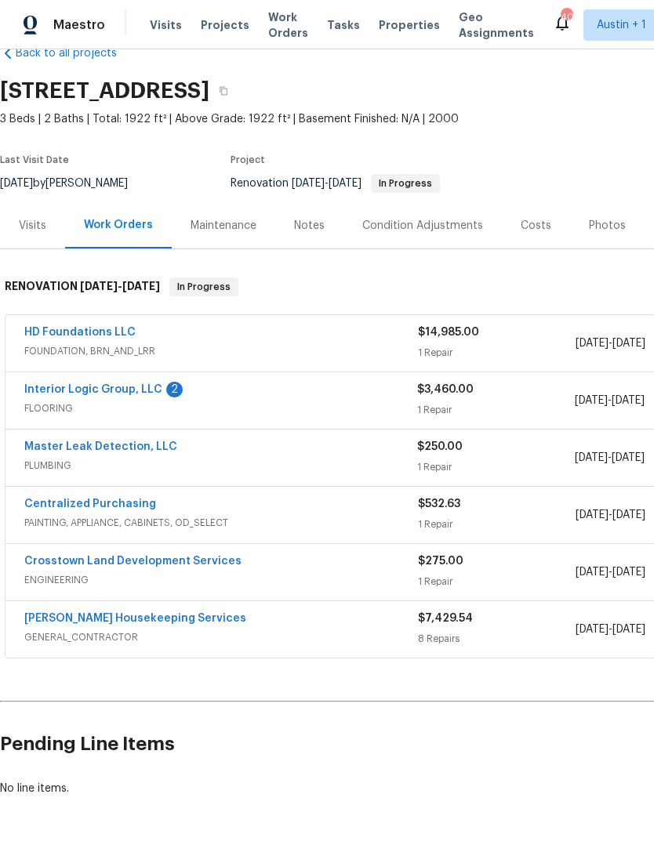
scroll to position [35, 0]
